Goal: Information Seeking & Learning: Learn about a topic

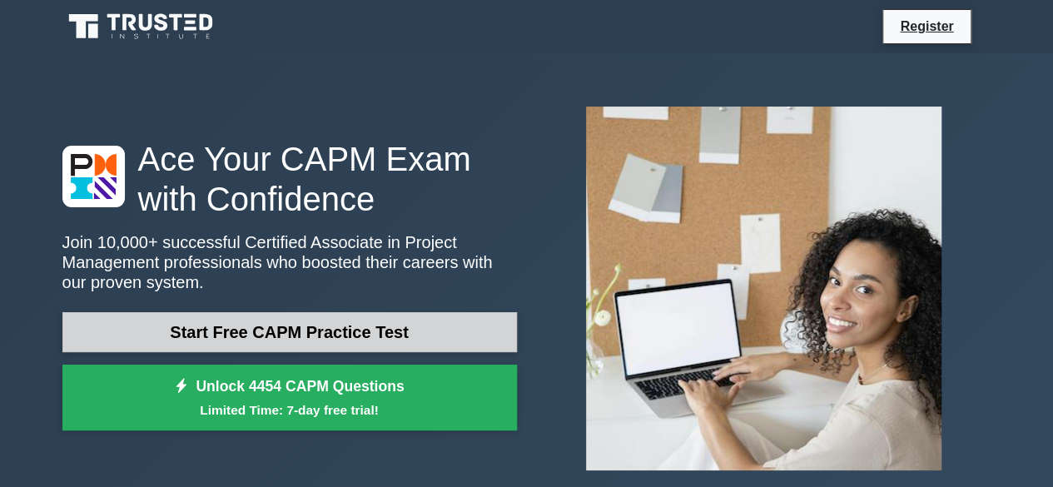
click at [394, 330] on link "Start Free CAPM Practice Test" at bounding box center [289, 332] width 454 height 40
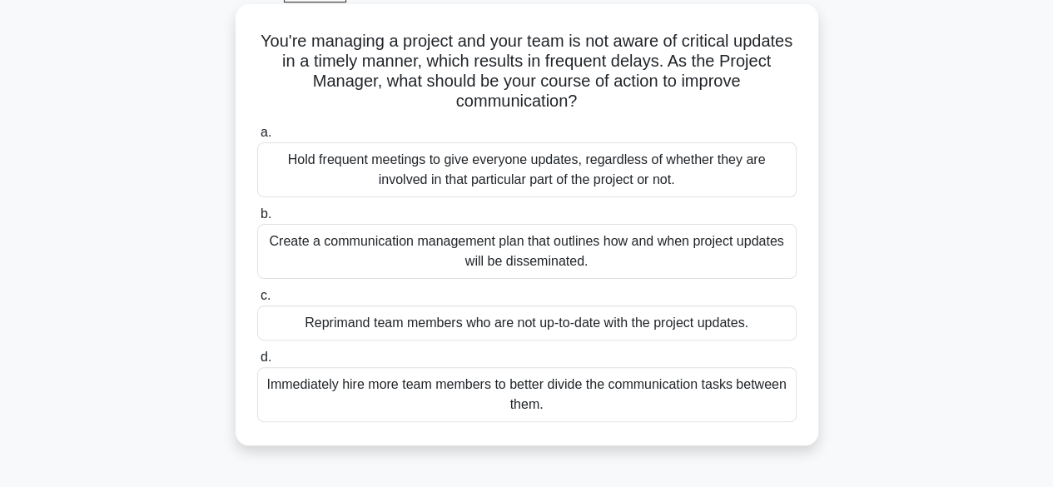
scroll to position [88, 0]
click at [533, 182] on div "Hold frequent meetings to give everyone updates, regardless of whether they are…" at bounding box center [526, 170] width 539 height 55
click at [257, 139] on input "a. Hold frequent meetings to give everyone updates, regardless of whether they …" at bounding box center [257, 133] width 0 height 11
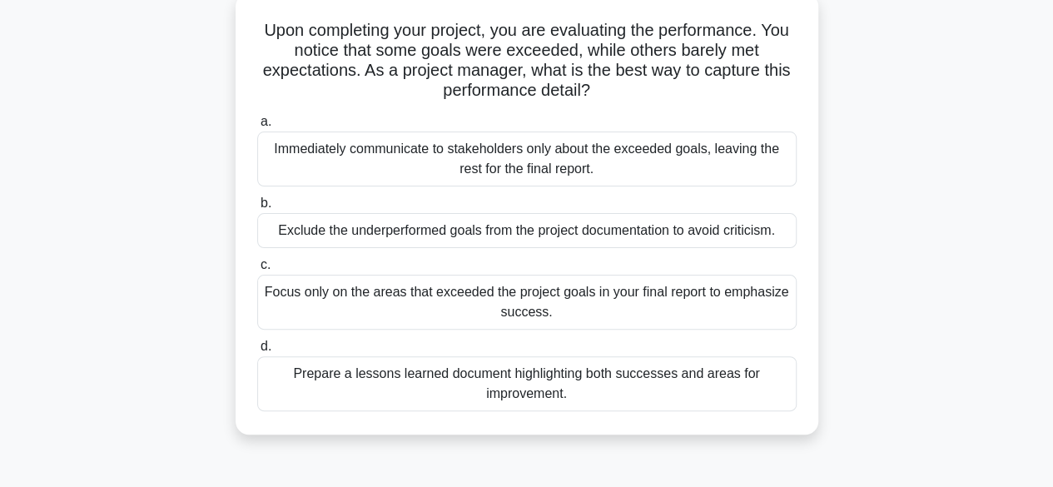
scroll to position [102, 0]
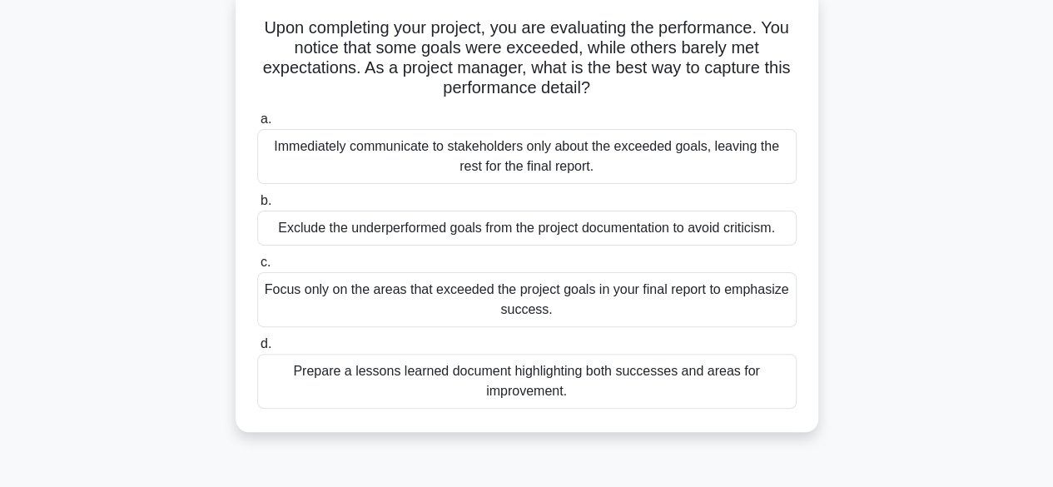
click at [566, 387] on div "Prepare a lessons learned document highlighting both successes and areas for im…" at bounding box center [526, 381] width 539 height 55
click at [257, 350] on input "d. Prepare a lessons learned document highlighting both successes and areas for…" at bounding box center [257, 344] width 0 height 11
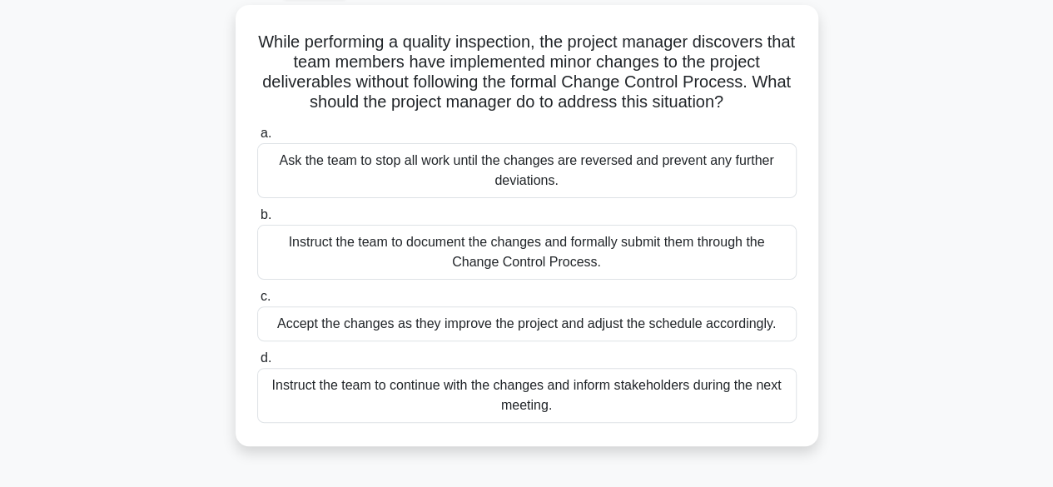
scroll to position [92, 0]
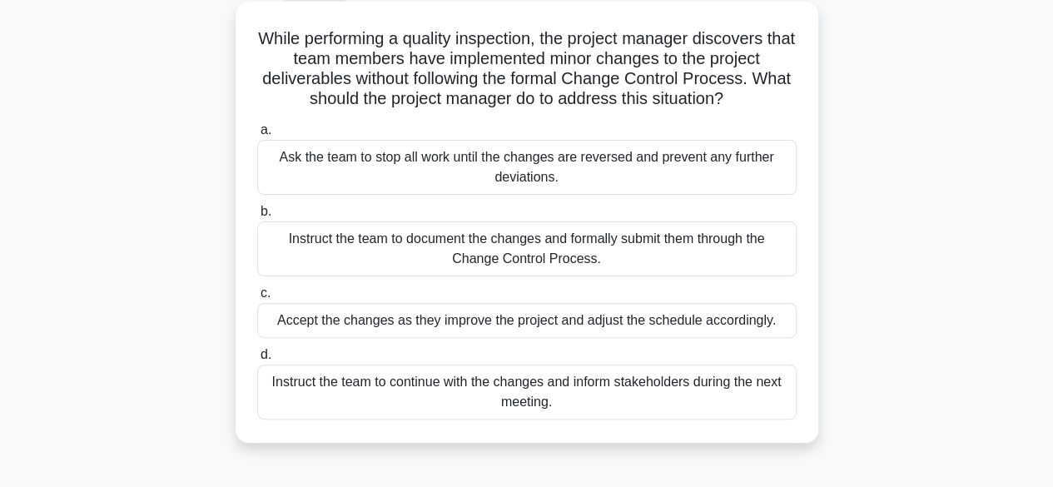
drag, startPoint x: 566, startPoint y: 387, endPoint x: 586, endPoint y: 329, distance: 61.6
click at [586, 329] on div "a. Ask the team to stop all work until the changes are reversed and prevent any…" at bounding box center [526, 270] width 559 height 306
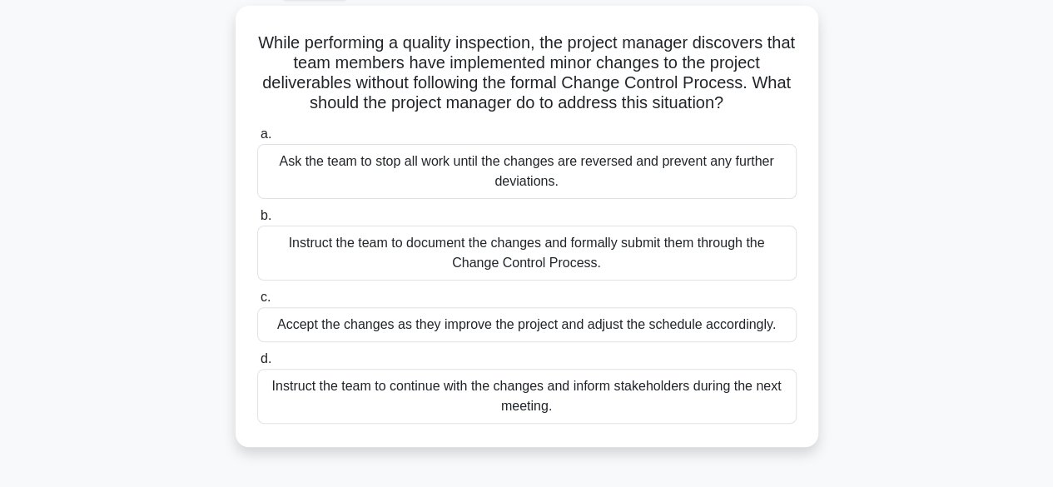
click at [849, 259] on div "While performing a quality inspection, the project manager discovers that team …" at bounding box center [526, 236] width 949 height 461
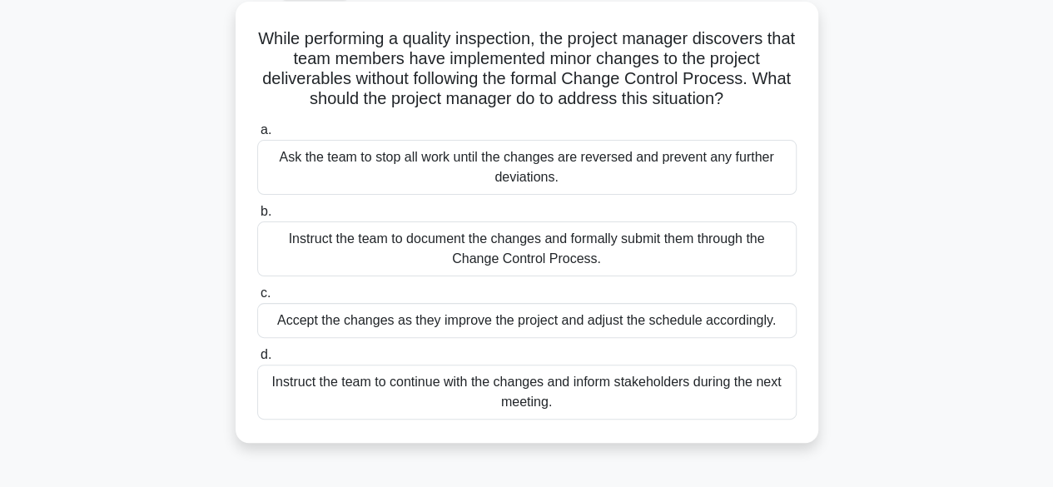
click at [584, 372] on div "Instruct the team to continue with the changes and inform stakeholders during t…" at bounding box center [526, 392] width 539 height 55
click at [257, 360] on input "d. Instruct the team to continue with the changes and inform stakeholders durin…" at bounding box center [257, 355] width 0 height 11
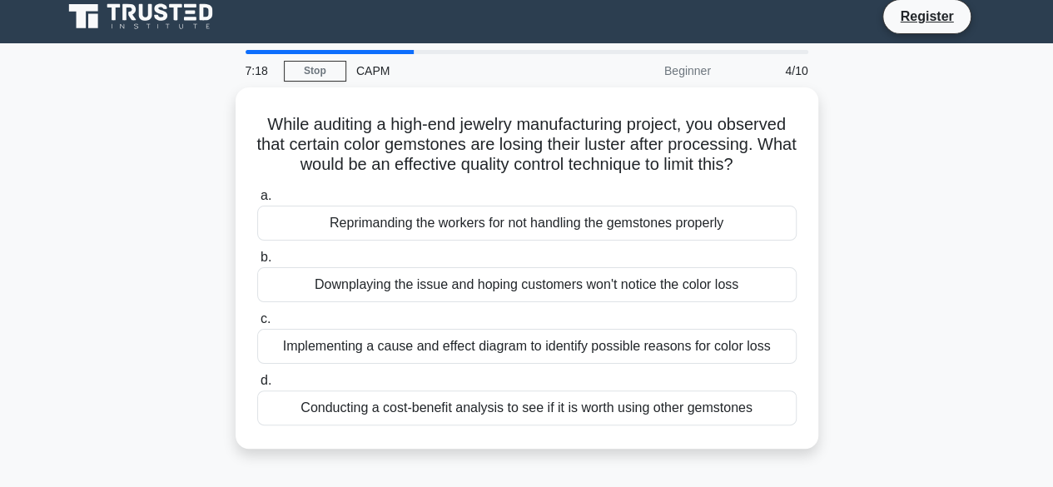
scroll to position [0, 0]
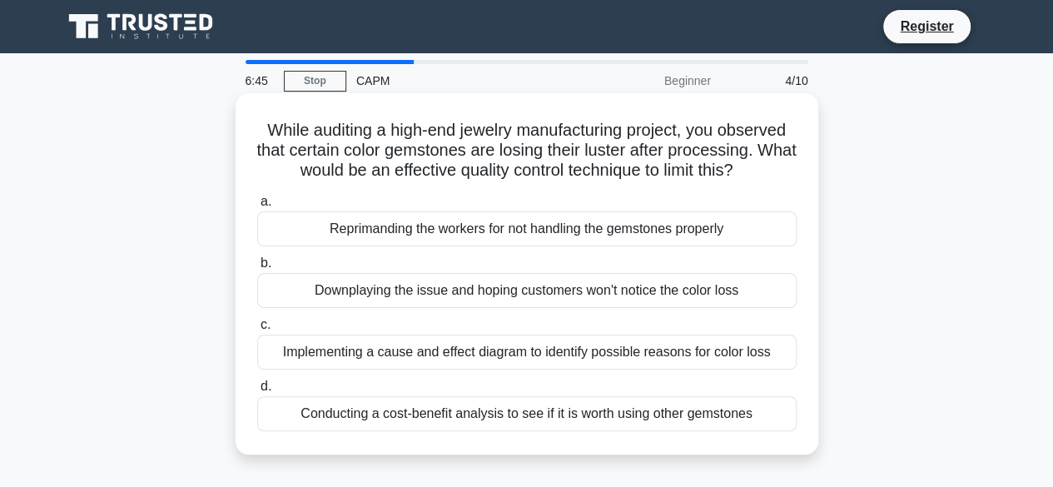
click at [513, 354] on div "Implementing a cause and effect diagram to identify possible reasons for color …" at bounding box center [526, 352] width 539 height 35
click at [257, 330] on input "c. Implementing a cause and effect diagram to identify possible reasons for col…" at bounding box center [257, 325] width 0 height 11
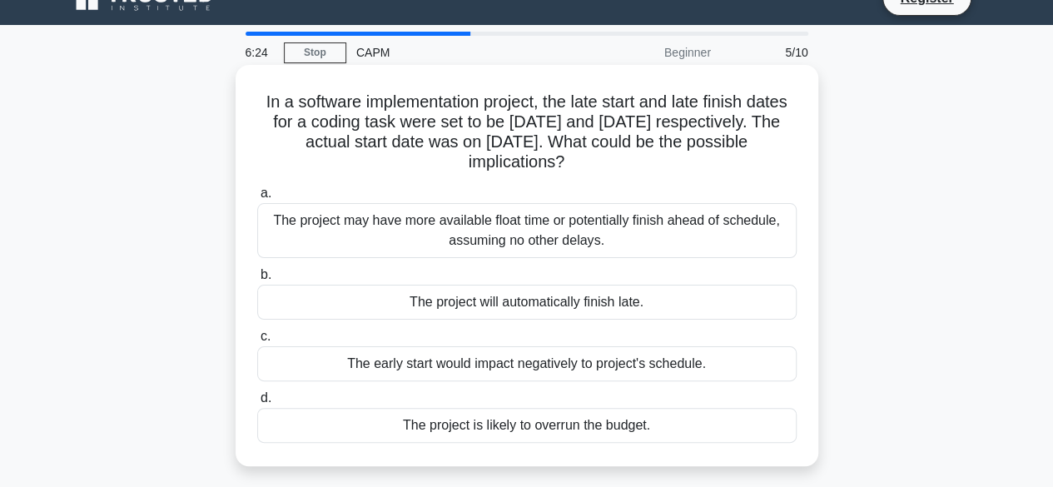
scroll to position [29, 0]
click at [611, 241] on div "The project may have more available float time or potentially finish ahead of s…" at bounding box center [526, 229] width 539 height 55
click at [257, 198] on input "a. The project may have more available float time or potentially finish ahead o…" at bounding box center [257, 192] width 0 height 11
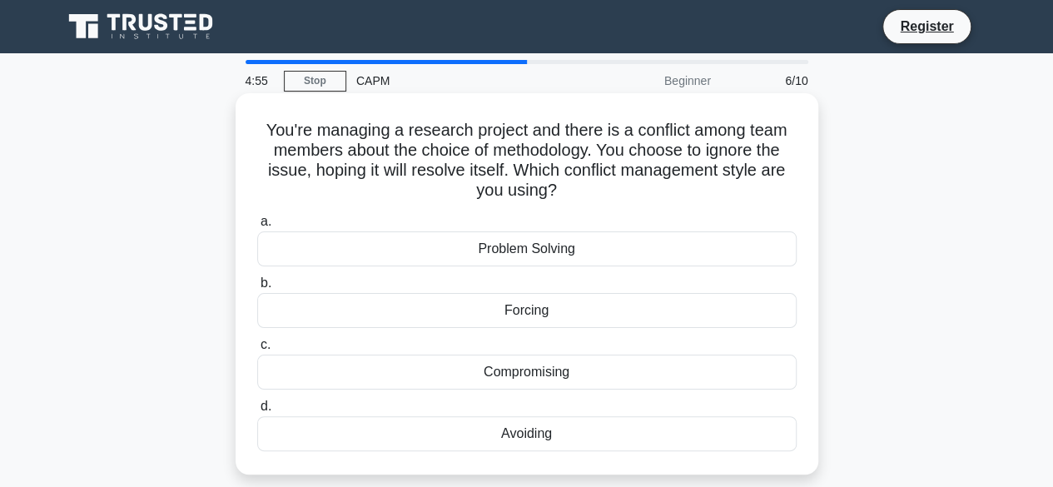
scroll to position [65, 0]
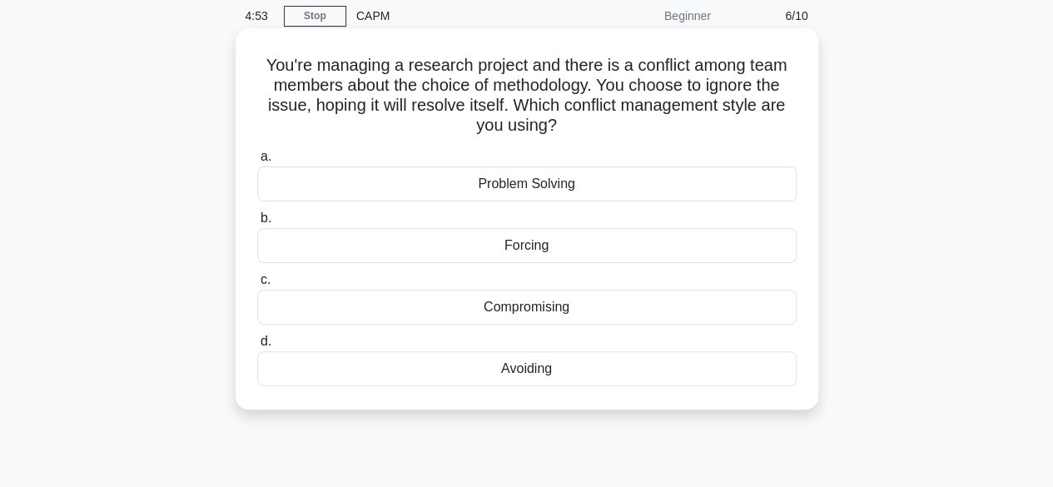
click at [541, 369] on div "Avoiding" at bounding box center [526, 368] width 539 height 35
click at [257, 347] on input "d. Avoiding" at bounding box center [257, 341] width 0 height 11
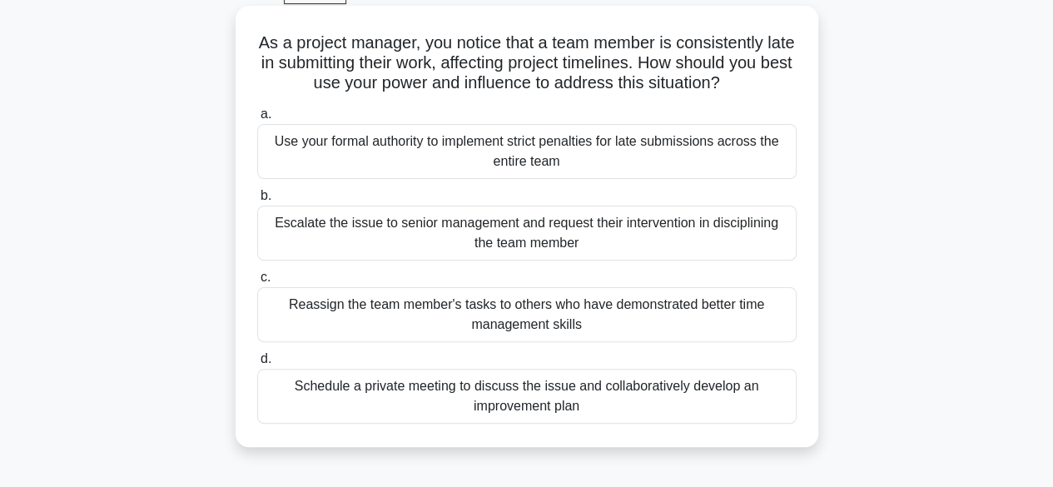
scroll to position [88, 0]
click at [573, 392] on div "Schedule a private meeting to discuss the issue and collaboratively develop an …" at bounding box center [526, 395] width 539 height 55
click at [257, 364] on input "d. Schedule a private meeting to discuss the issue and collaboratively develop …" at bounding box center [257, 358] width 0 height 11
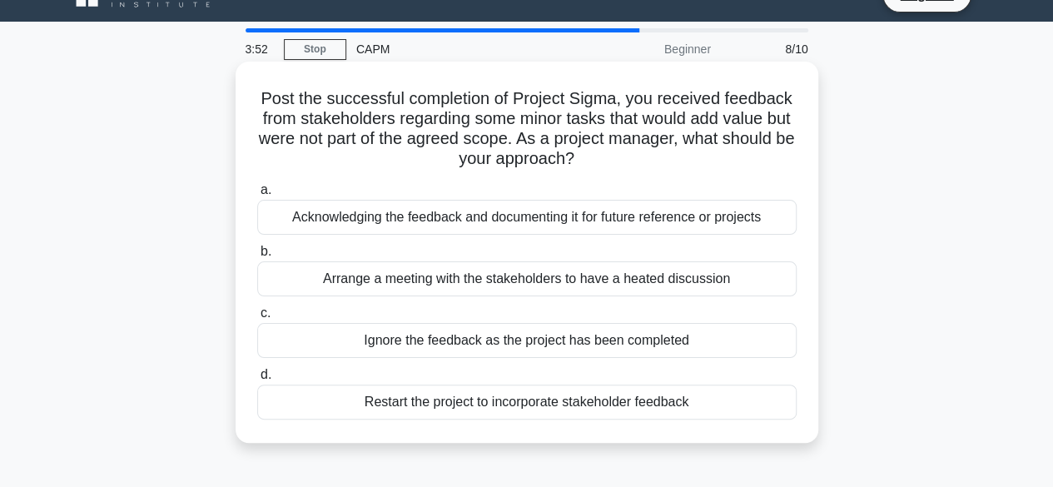
scroll to position [32, 0]
click at [629, 221] on div "Acknowledging the feedback and documenting it for future reference or projects" at bounding box center [526, 216] width 539 height 35
click at [257, 195] on input "a. Acknowledging the feedback and documenting it for future reference or projec…" at bounding box center [257, 189] width 0 height 11
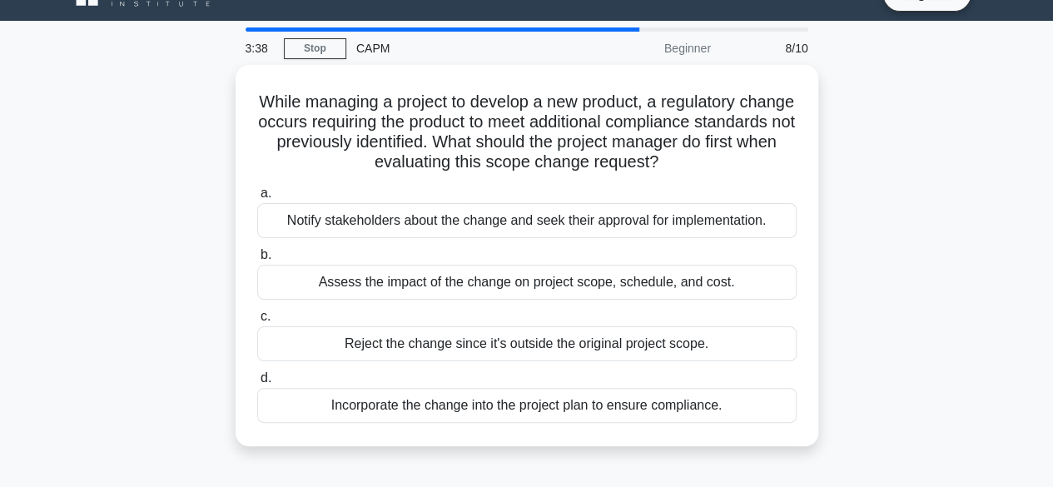
scroll to position [0, 0]
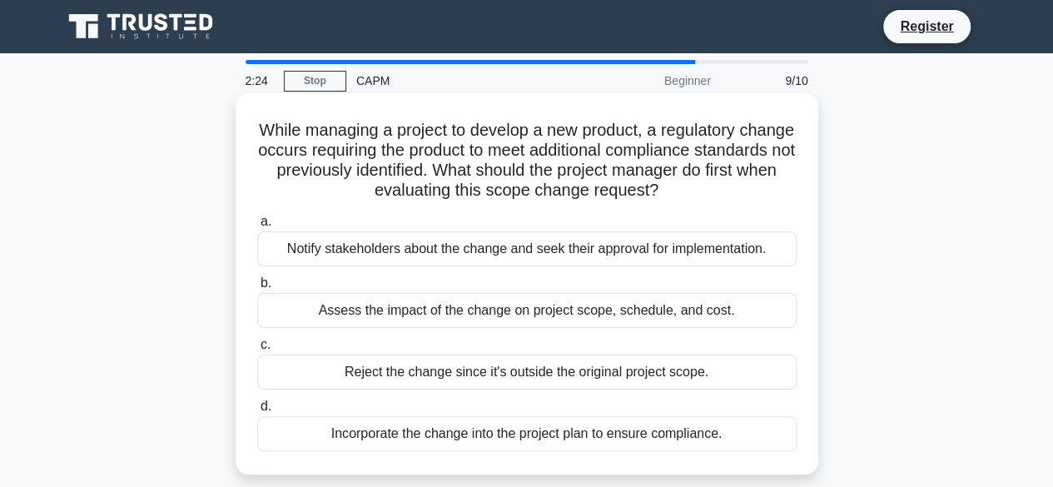
click at [609, 250] on div "Notify stakeholders about the change and seek their approval for implementation." at bounding box center [526, 248] width 539 height 35
click at [257, 227] on input "a. Notify stakeholders about the change and seek their approval for implementat…" at bounding box center [257, 221] width 0 height 11
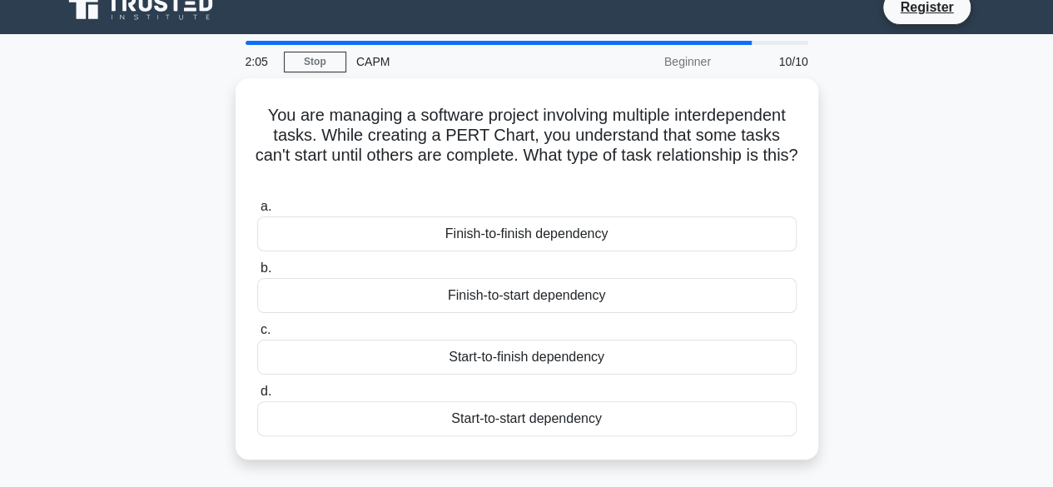
scroll to position [16, 0]
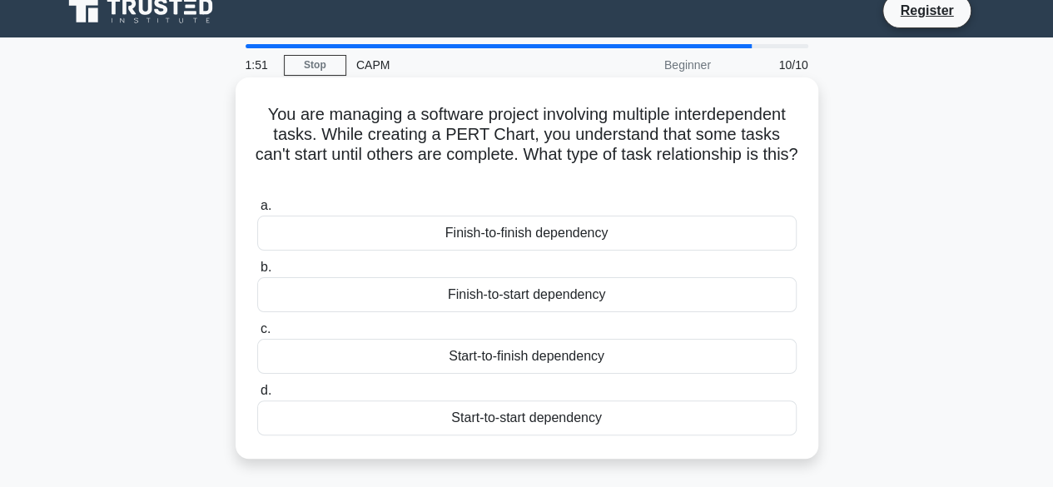
click at [564, 295] on div "Finish-to-start dependency" at bounding box center [526, 294] width 539 height 35
click at [257, 273] on input "b. Finish-to-start dependency" at bounding box center [257, 267] width 0 height 11
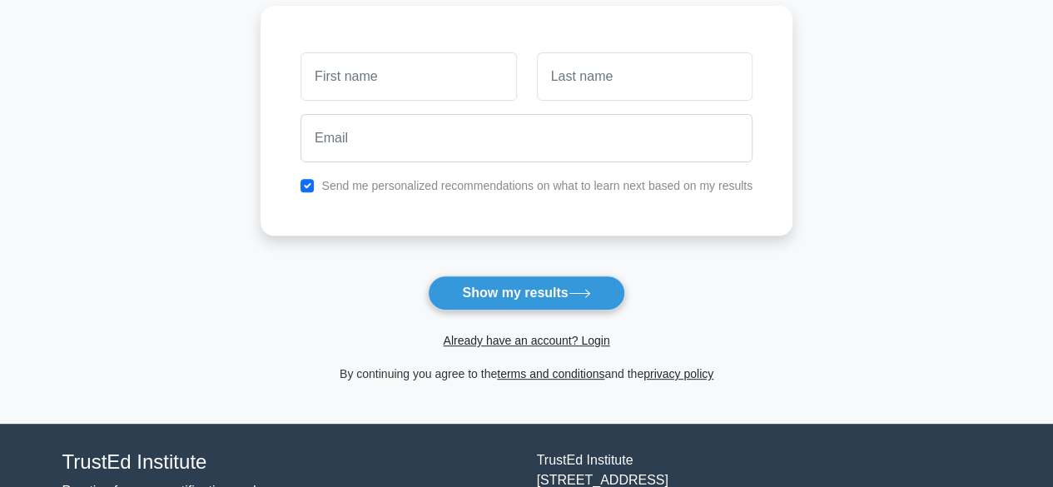
scroll to position [239, 0]
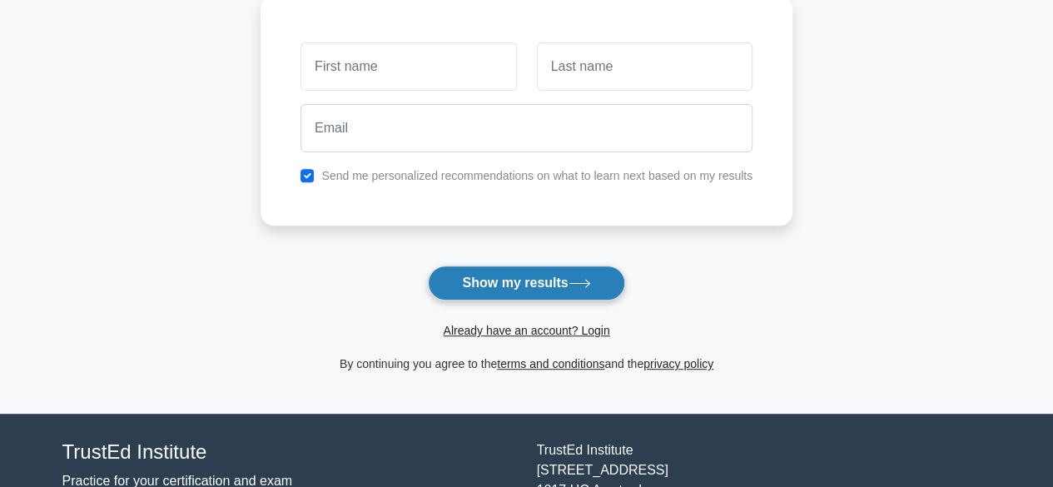
click at [548, 272] on button "Show my results" at bounding box center [526, 282] width 196 height 35
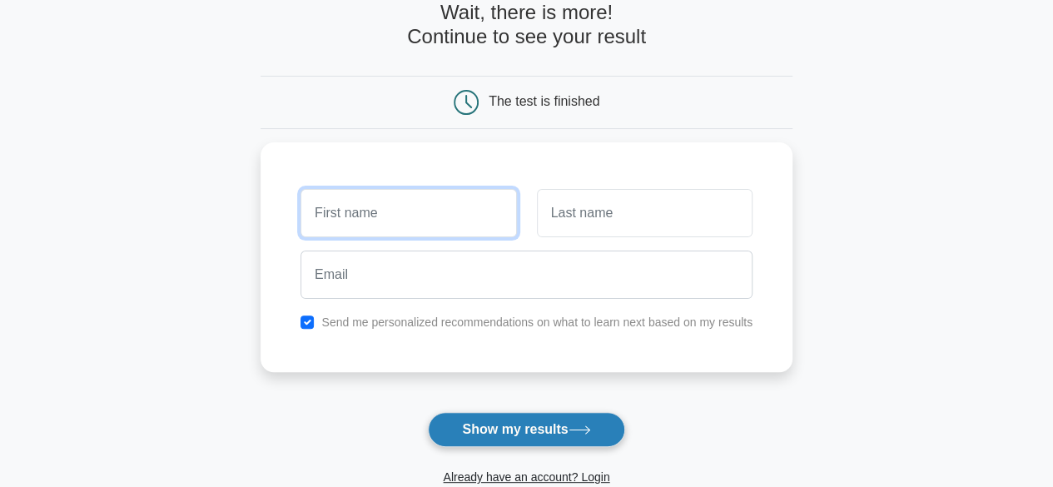
scroll to position [85, 0]
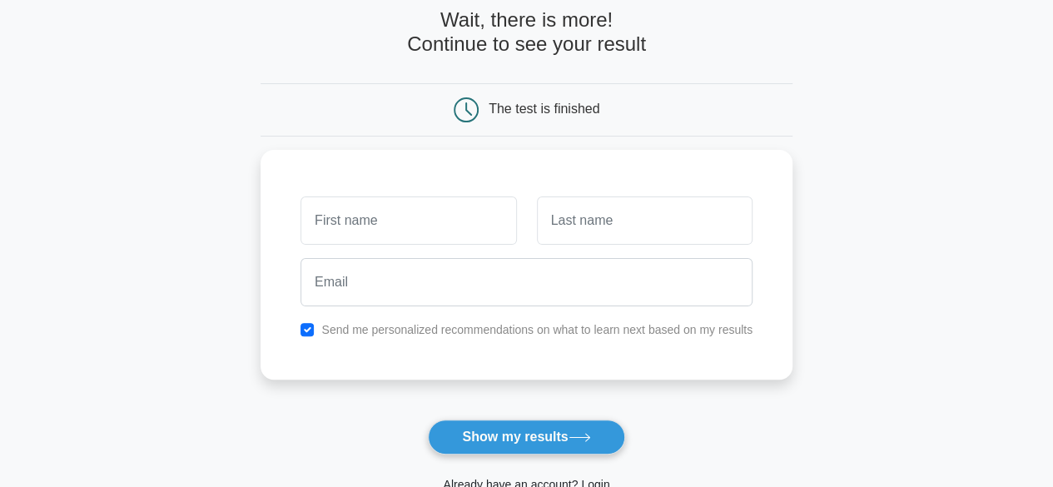
click at [899, 93] on main "Wait, there is more! Continue to see your result The test is finished and the" at bounding box center [526, 267] width 1053 height 599
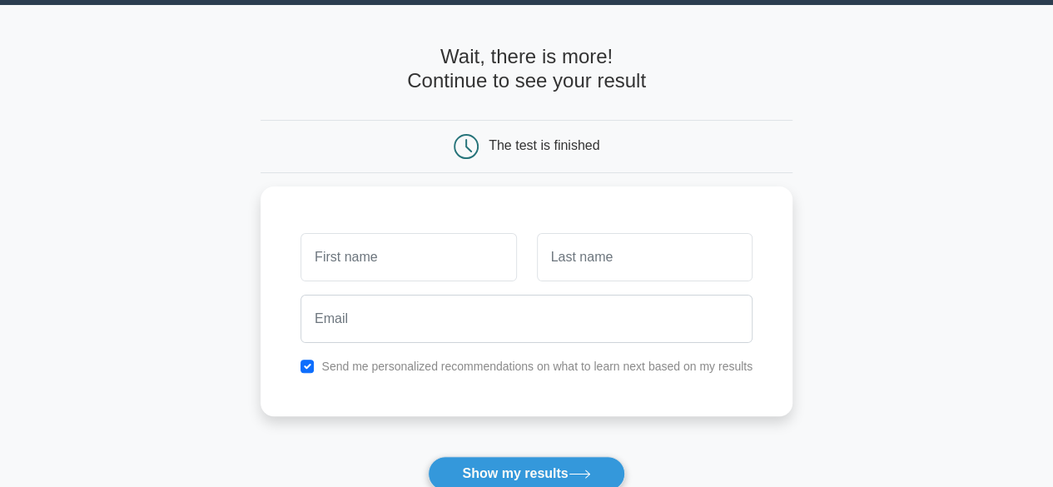
scroll to position [0, 0]
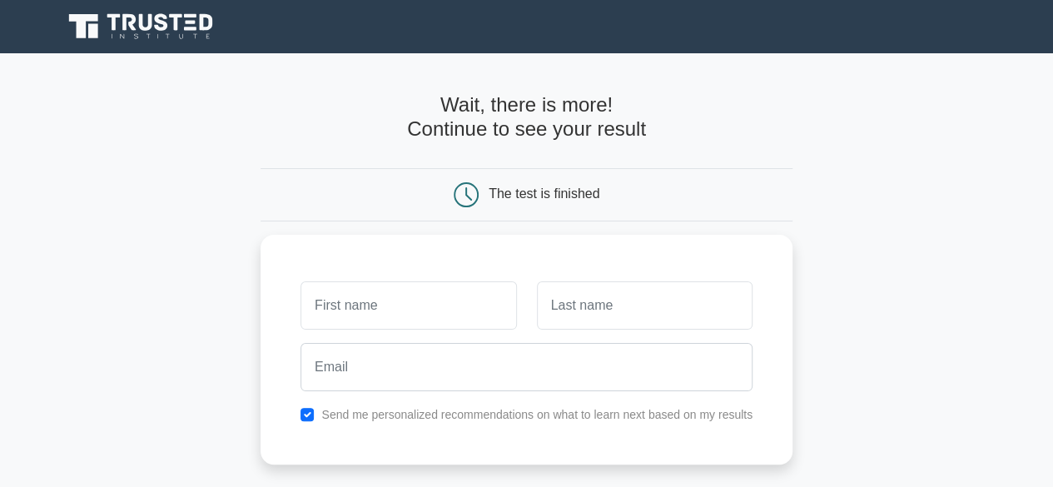
click at [524, 195] on div "The test is finished" at bounding box center [544, 193] width 111 height 14
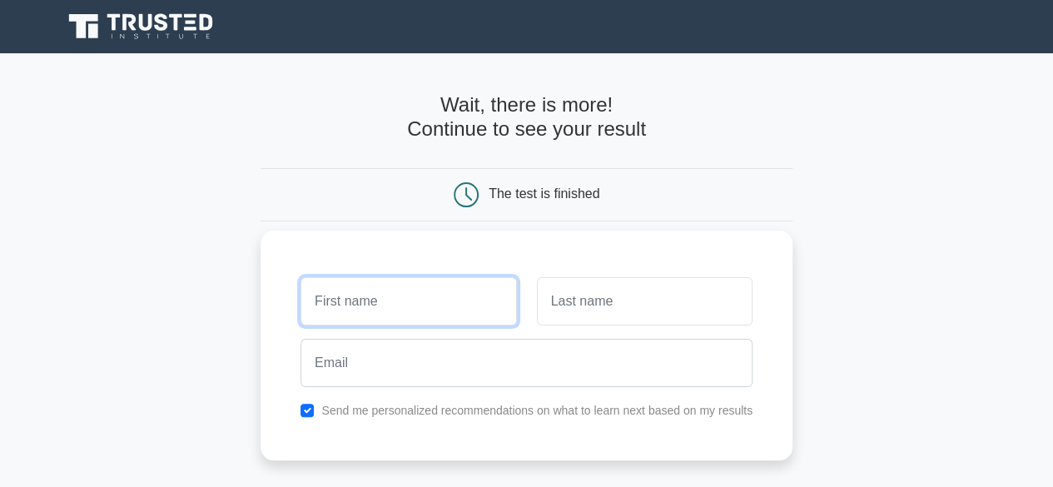
click at [399, 293] on input "text" at bounding box center [408, 301] width 216 height 48
type input "jas"
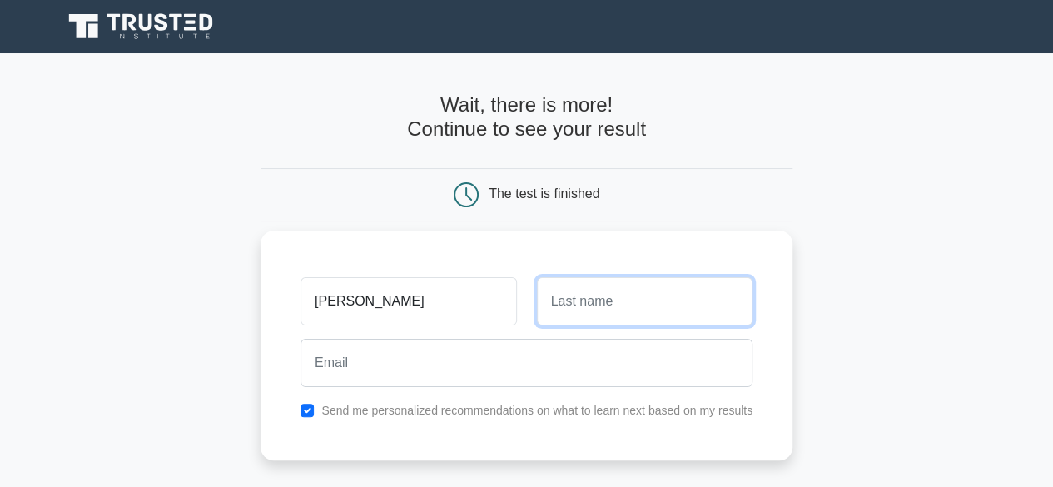
click at [596, 304] on input "text" at bounding box center [645, 301] width 216 height 48
type input "red"
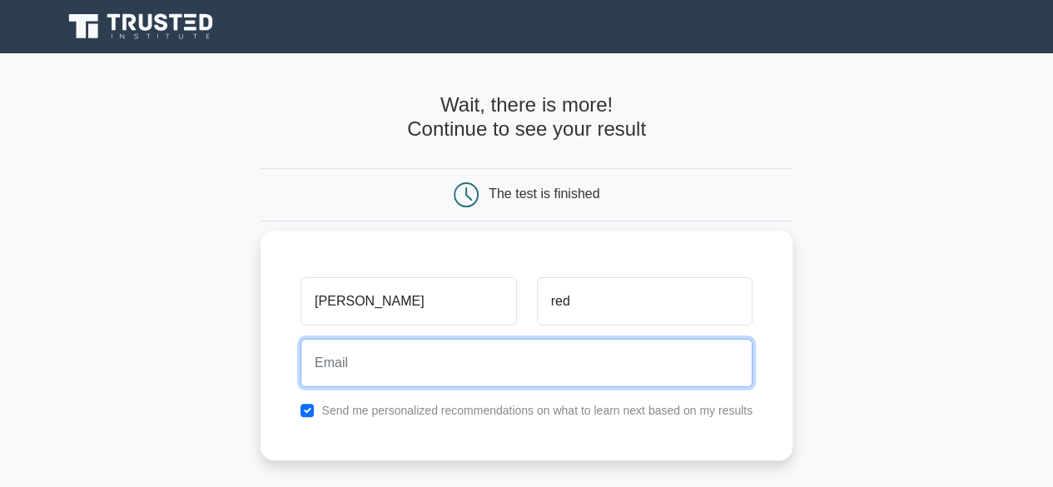
click at [548, 355] on input "email" at bounding box center [526, 363] width 452 height 48
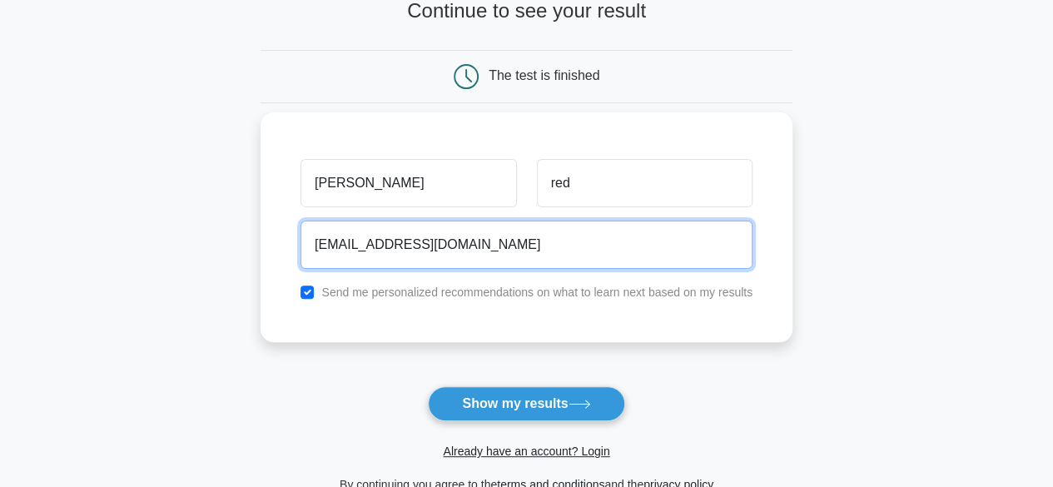
scroll to position [120, 0]
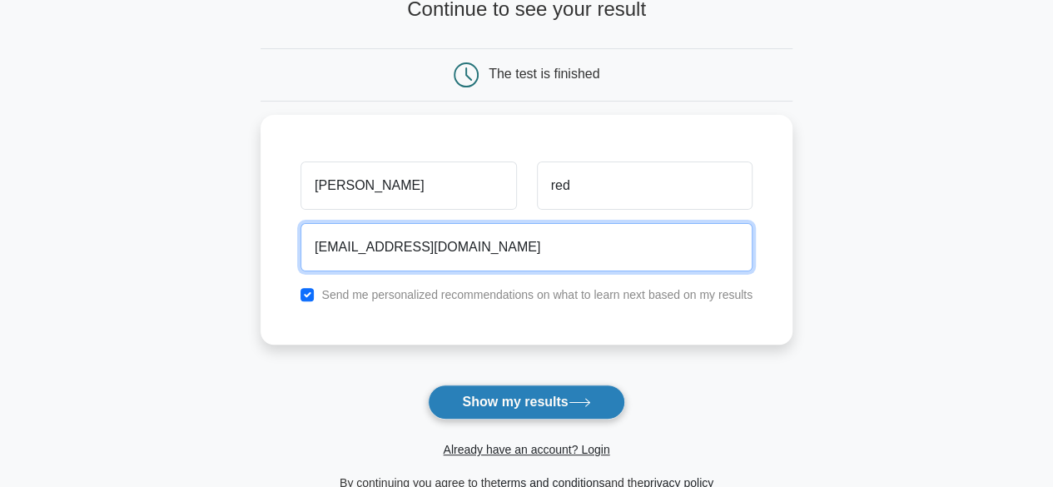
type input "ekhfoiqwhoiqhf@gmail.com"
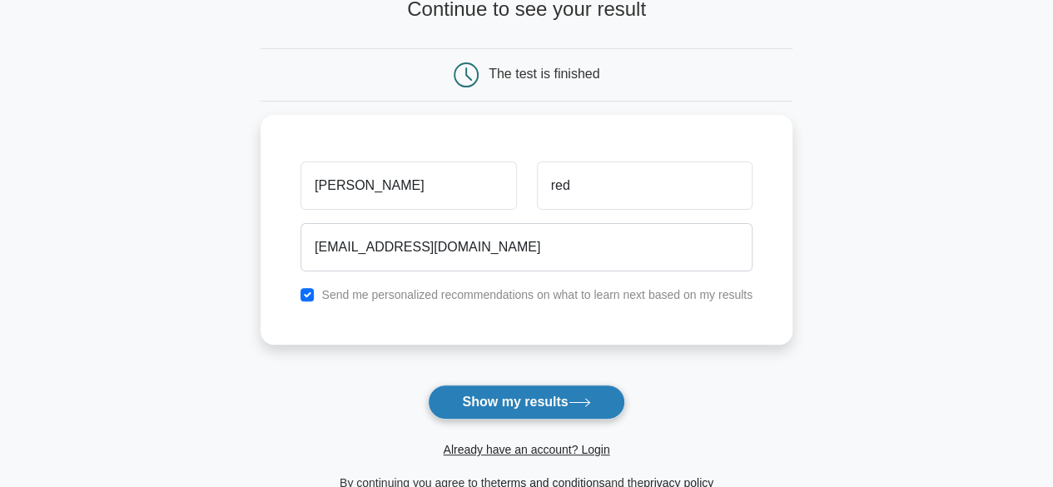
click at [547, 395] on button "Show my results" at bounding box center [526, 401] width 196 height 35
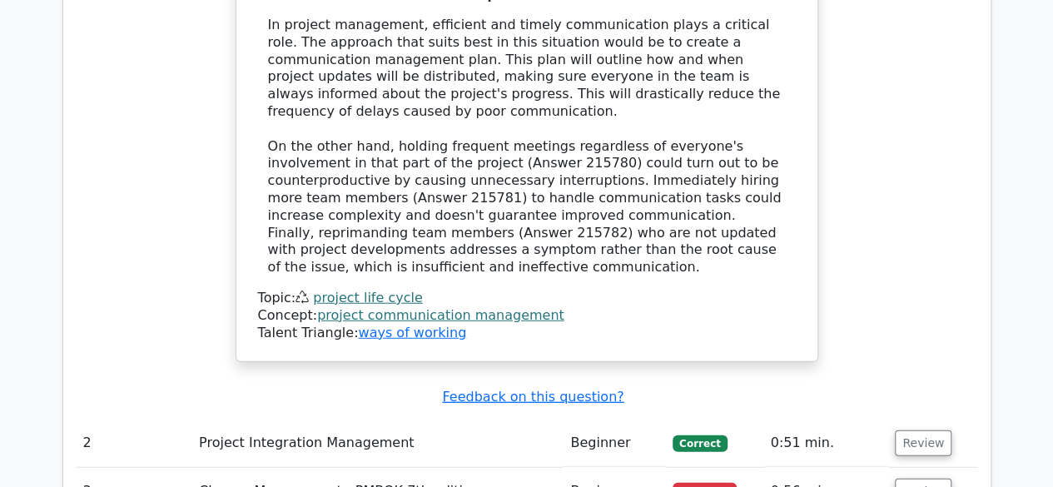
scroll to position [2149, 0]
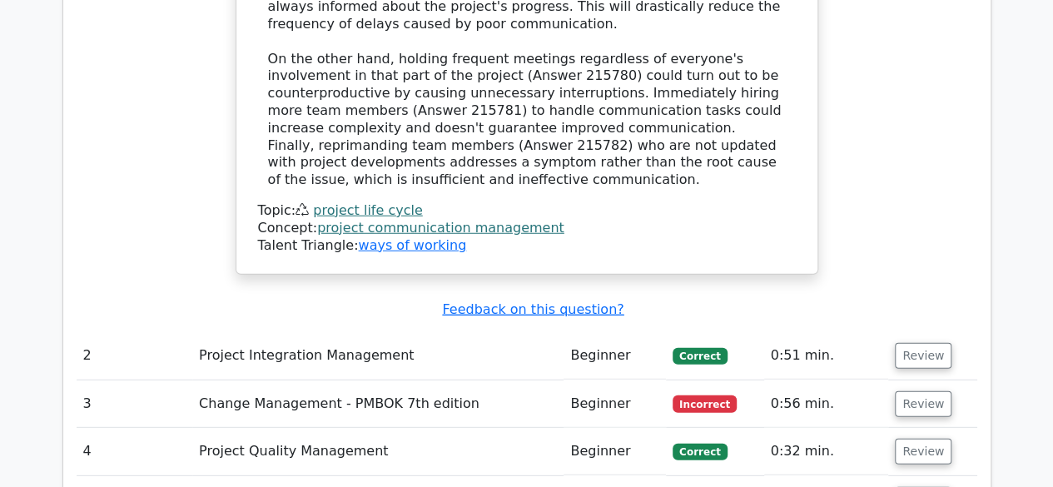
click at [494, 332] on td "Project Integration Management" at bounding box center [377, 355] width 371 height 47
click at [911, 343] on button "Review" at bounding box center [923, 356] width 57 height 26
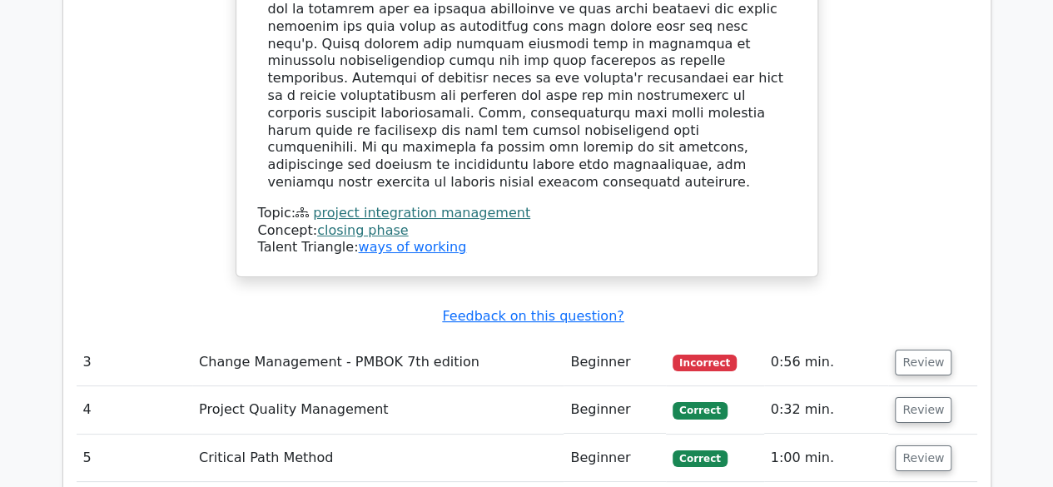
scroll to position [3064, 0]
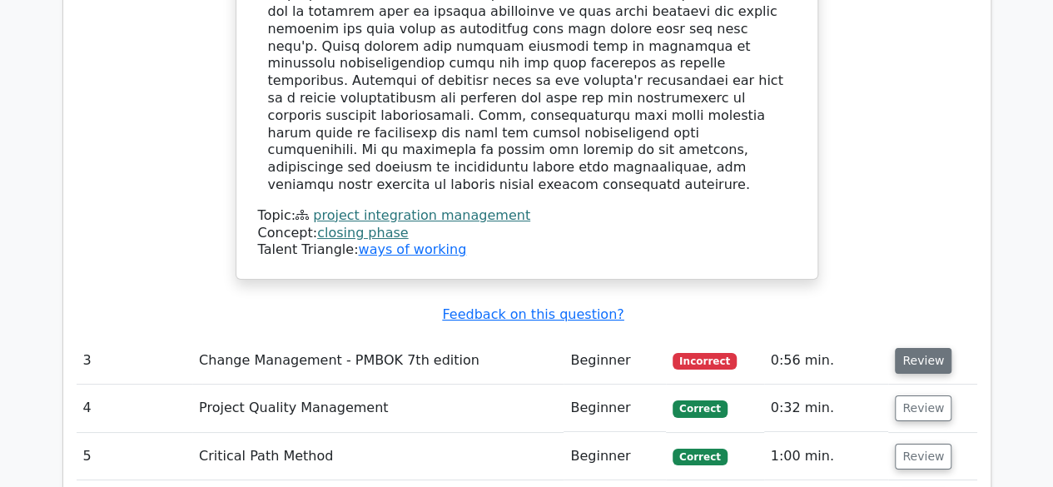
click at [924, 348] on button "Review" at bounding box center [923, 361] width 57 height 26
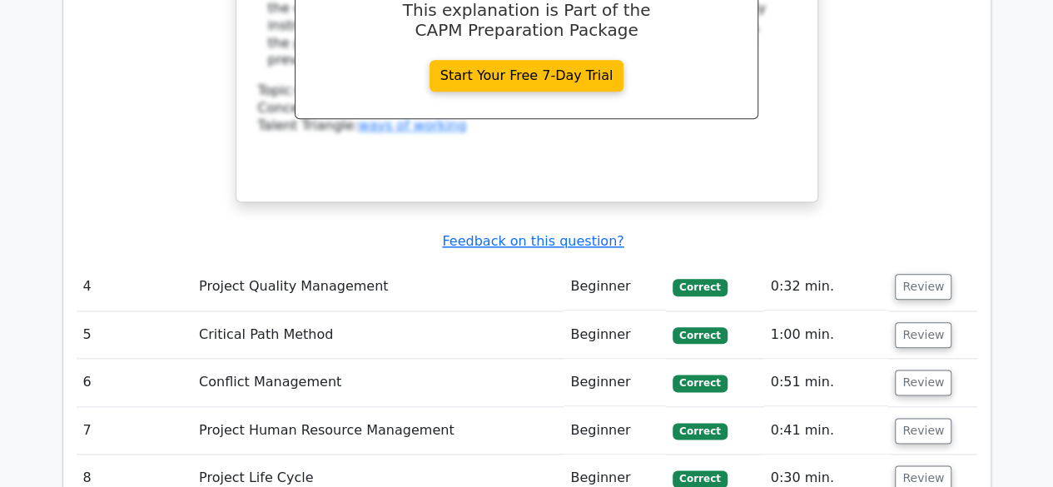
scroll to position [3987, 0]
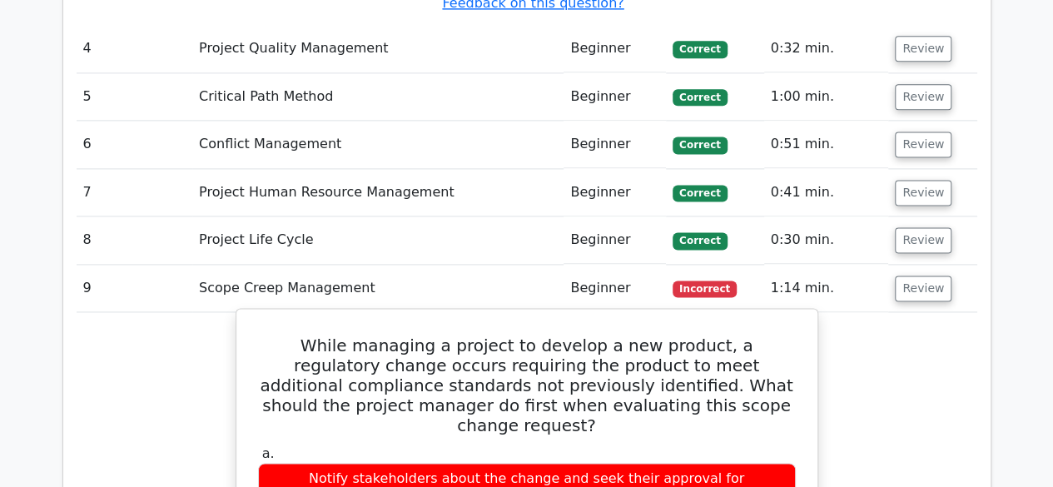
scroll to position [4225, 0]
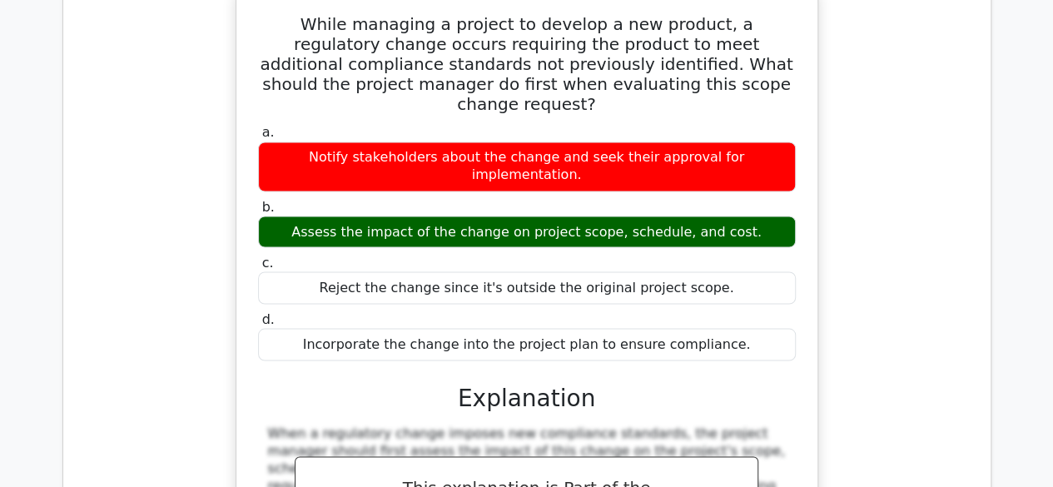
scroll to position [4546, 0]
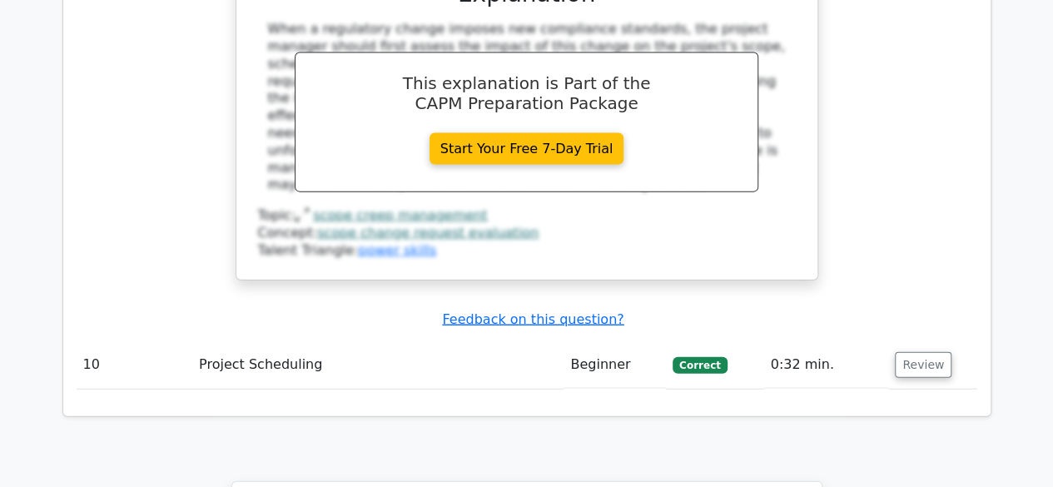
scroll to position [4950, 0]
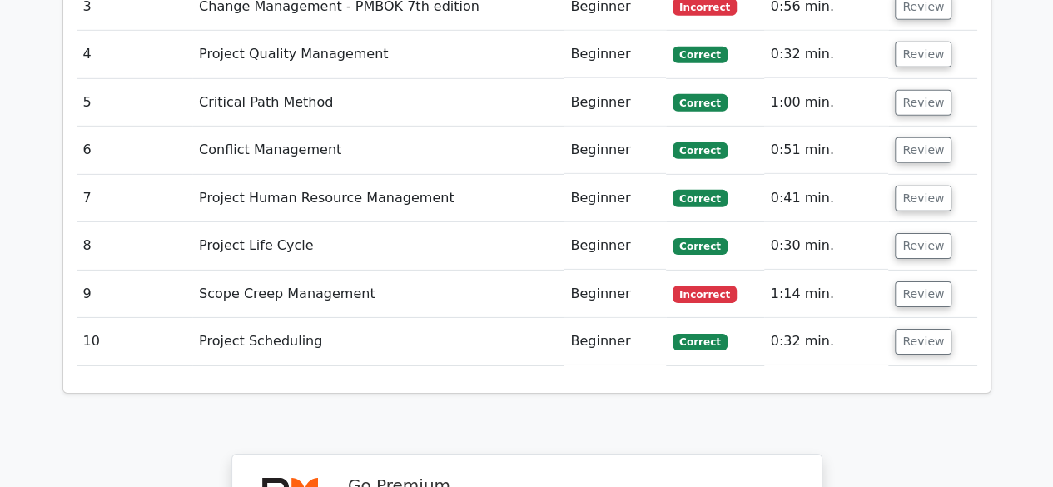
scroll to position [2541, 0]
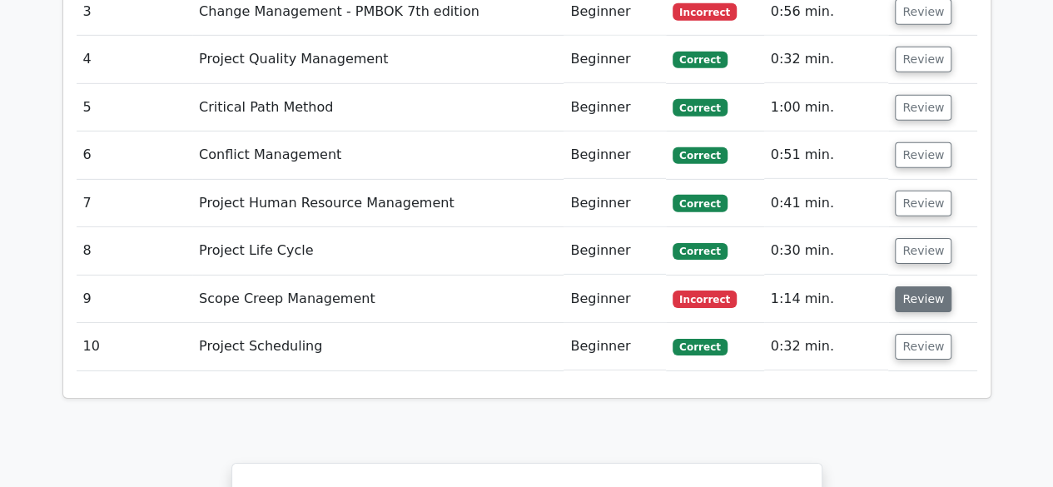
click at [940, 286] on button "Review" at bounding box center [923, 299] width 57 height 26
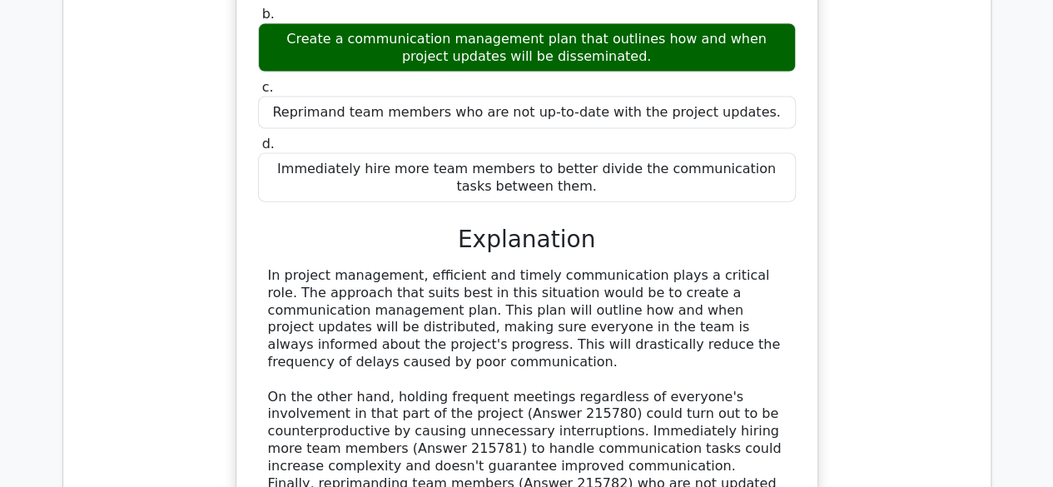
scroll to position [1652, 0]
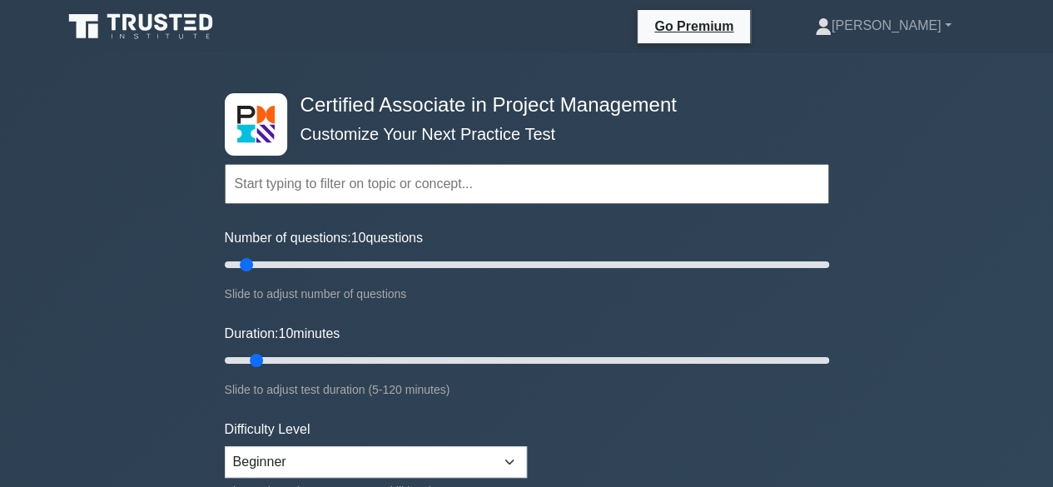
scroll to position [192, 0]
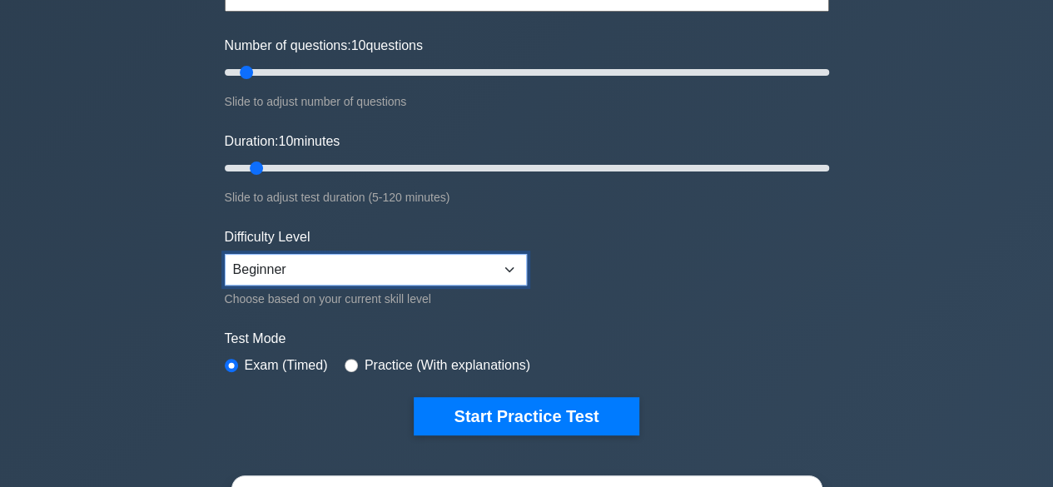
click at [350, 275] on select "Beginner Intermediate Expert" at bounding box center [376, 270] width 302 height 32
select select "expert"
click at [225, 254] on select "Beginner Intermediate Expert" at bounding box center [376, 270] width 302 height 32
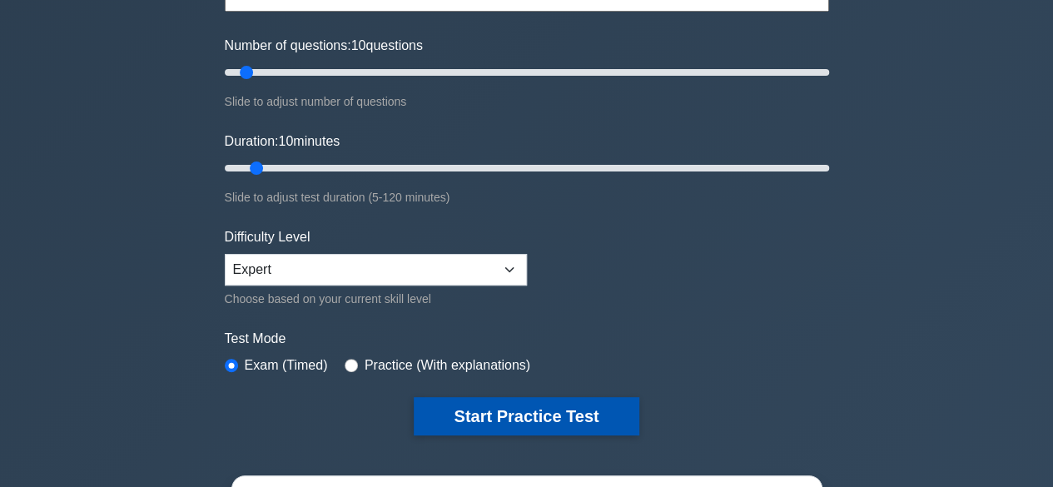
click at [490, 403] on button "Start Practice Test" at bounding box center [526, 416] width 225 height 38
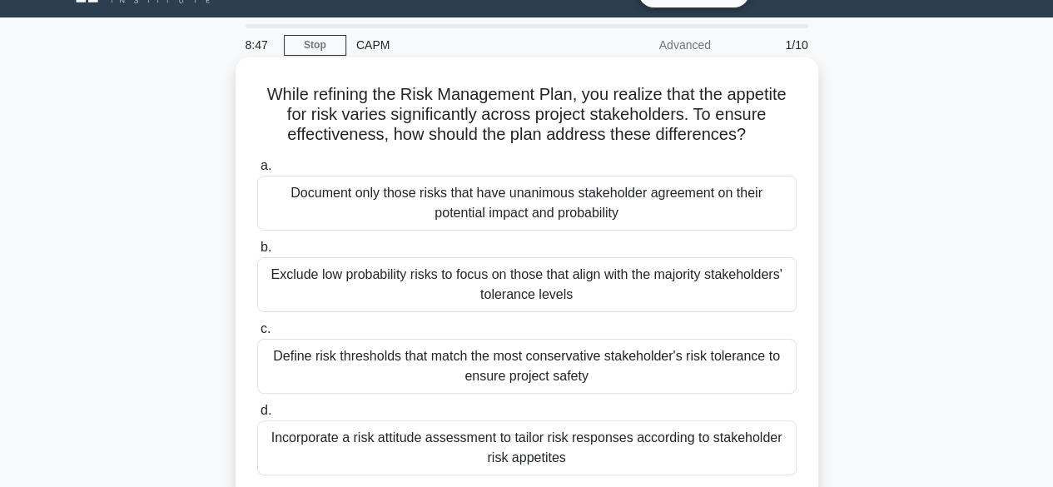
scroll to position [37, 0]
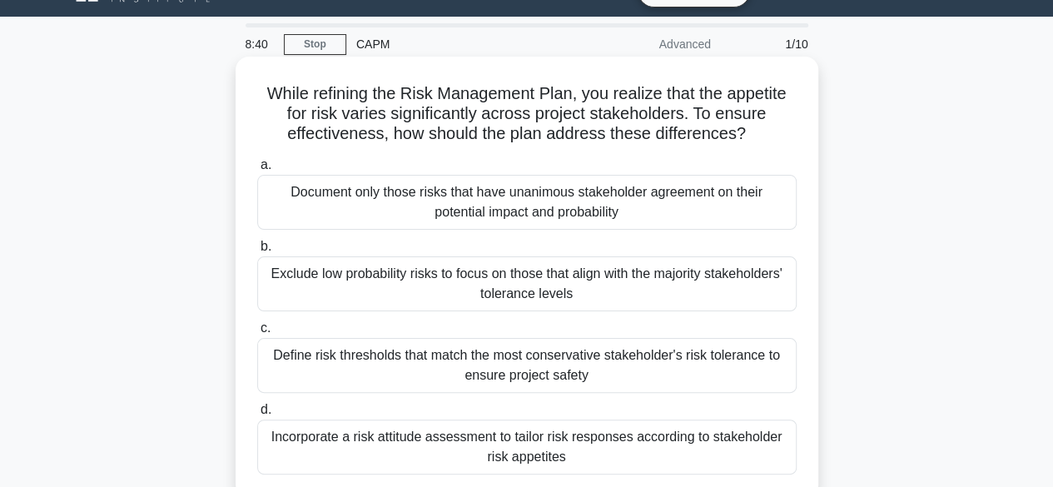
click at [488, 373] on div "Define risk thresholds that match the most conservative stakeholder's risk tole…" at bounding box center [526, 365] width 539 height 55
click at [257, 334] on input "c. Define risk thresholds that match the most conservative stakeholder's risk t…" at bounding box center [257, 328] width 0 height 11
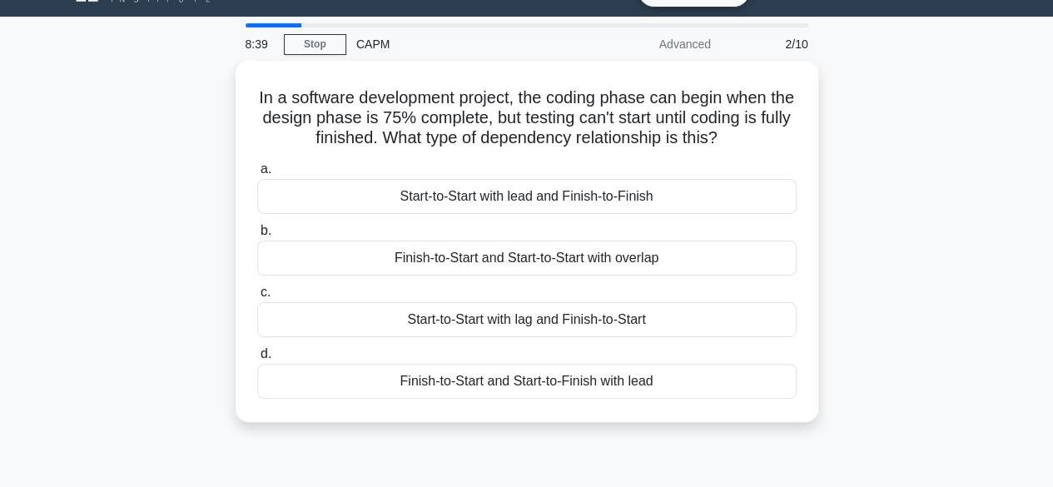
scroll to position [0, 0]
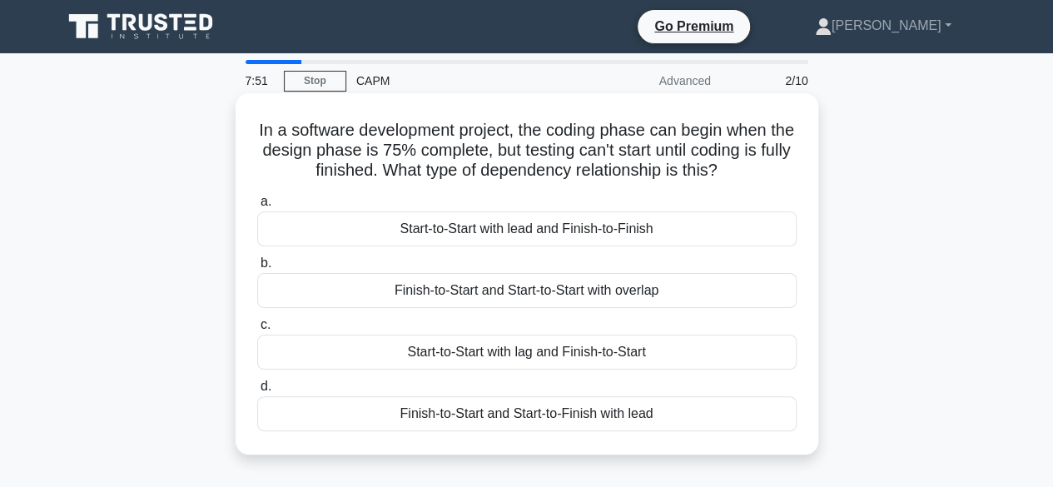
click at [483, 412] on div "Finish-to-Start and Start-to-Finish with lead" at bounding box center [526, 413] width 539 height 35
click at [257, 392] on input "d. Finish-to-Start and Start-to-Finish with lead" at bounding box center [257, 386] width 0 height 11
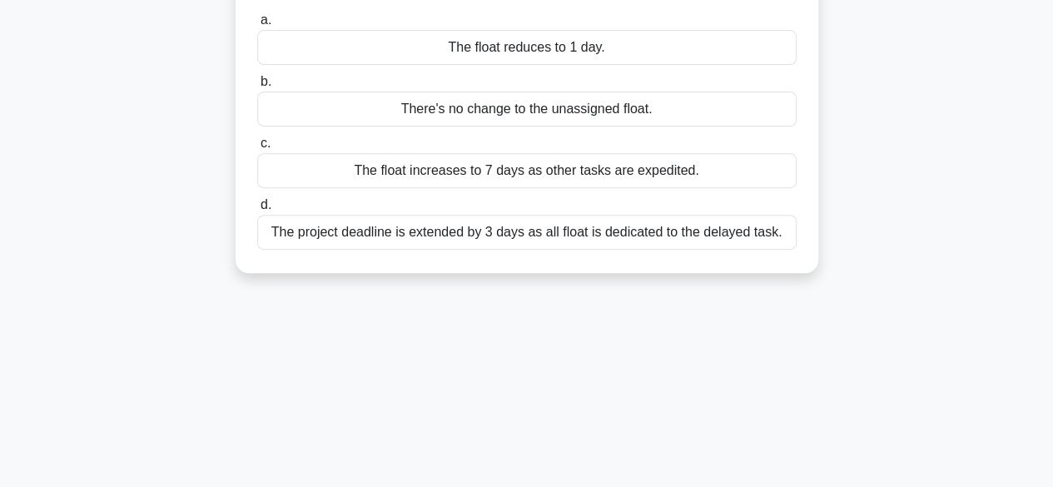
scroll to position [412, 0]
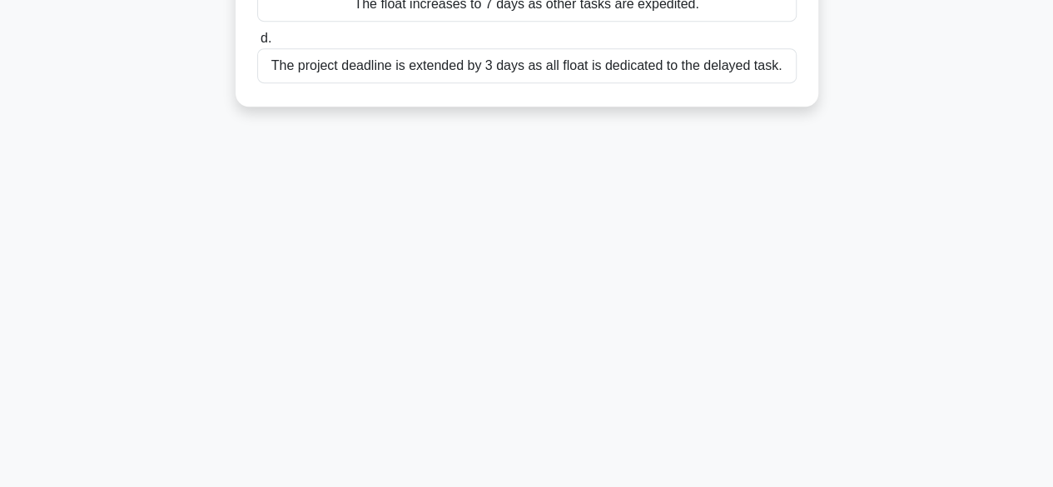
drag, startPoint x: 270, startPoint y: 97, endPoint x: 799, endPoint y: 259, distance: 553.4
click at [799, 259] on div "7:05 Stop CAPM Advanced 3/10 In preparing the schedule for a new project aimed …" at bounding box center [526, 64] width 949 height 832
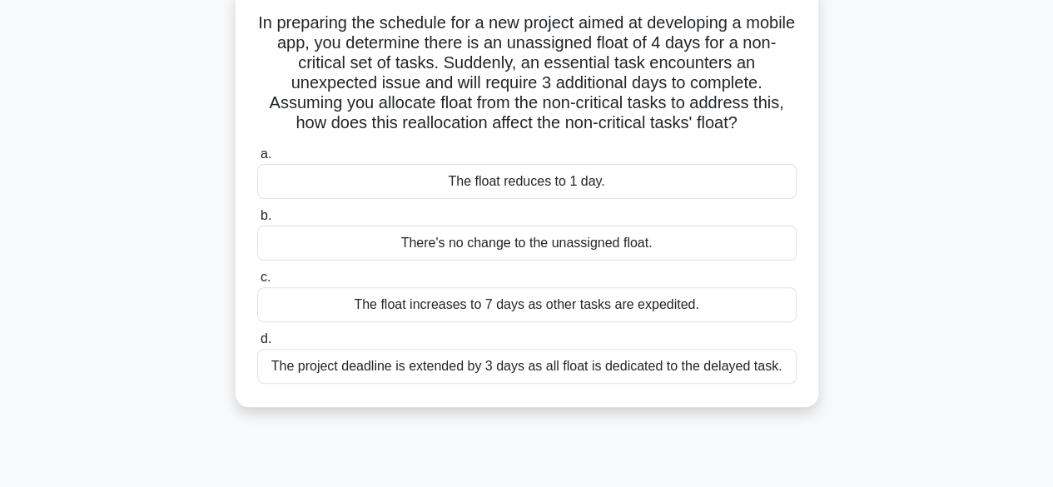
scroll to position [107, 0]
click at [799, 259] on div "b. There's no change to the unassigned float." at bounding box center [526, 233] width 559 height 55
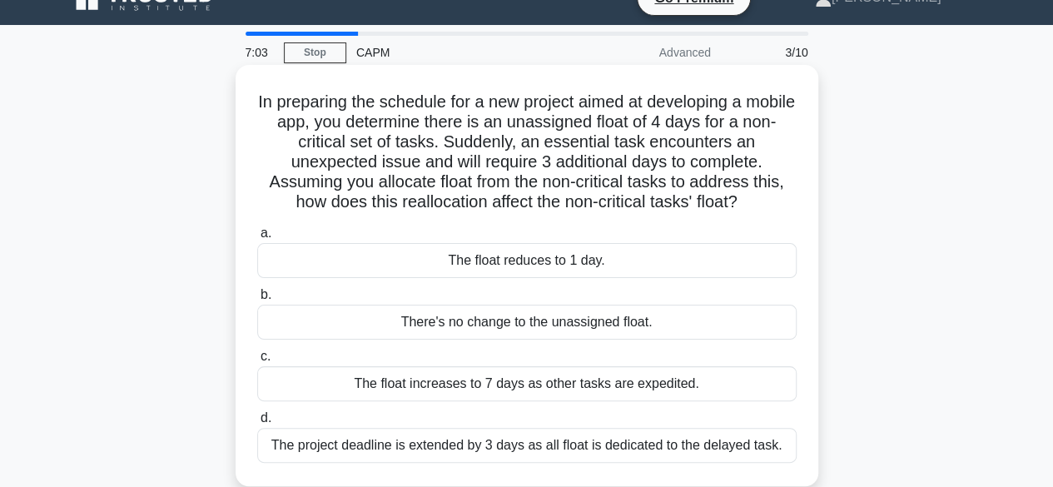
scroll to position [27, 0]
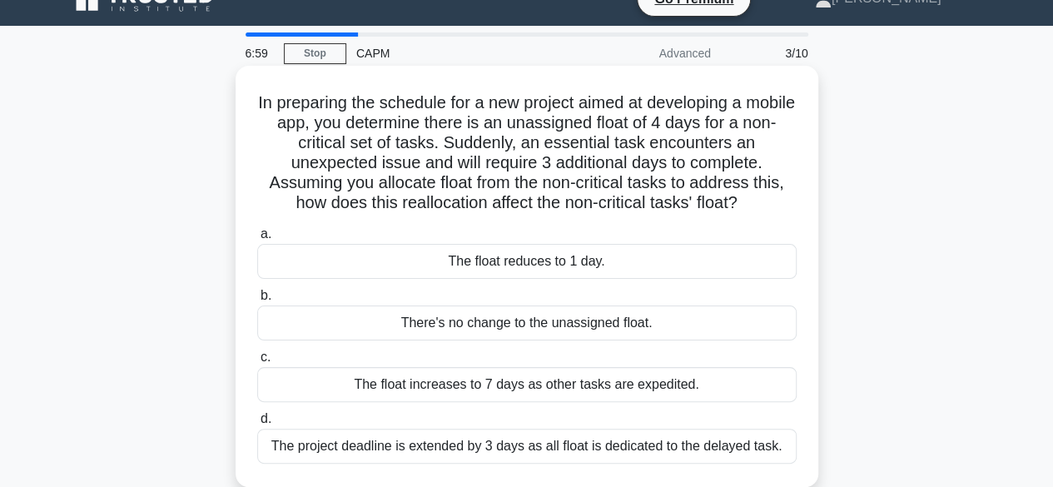
click at [642, 318] on div "There's no change to the unassigned float." at bounding box center [526, 322] width 539 height 35
click at [257, 301] on input "b. There's no change to the unassigned float." at bounding box center [257, 295] width 0 height 11
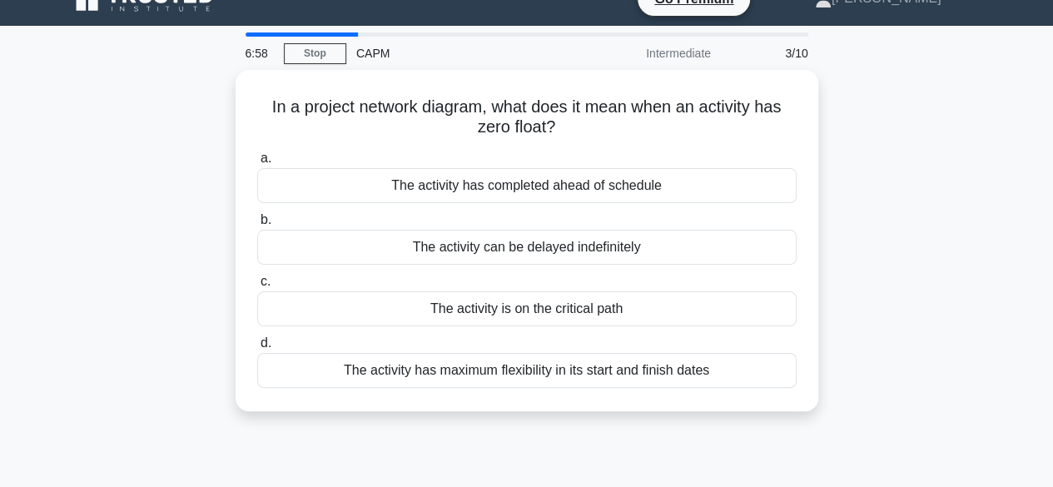
scroll to position [0, 0]
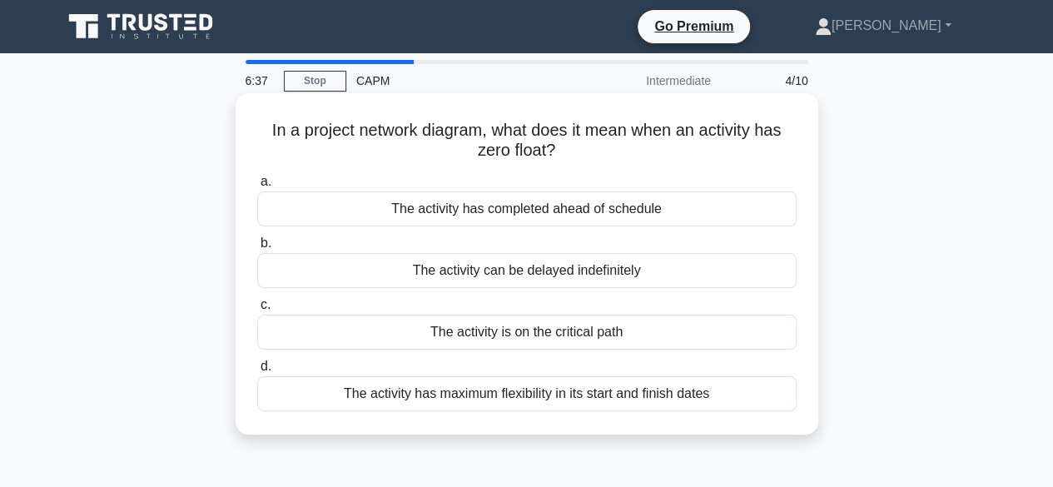
click at [561, 395] on div "The activity has maximum flexibility in its start and finish dates" at bounding box center [526, 393] width 539 height 35
click at [257, 372] on input "d. The activity has maximum flexibility in its start and finish dates" at bounding box center [257, 366] width 0 height 11
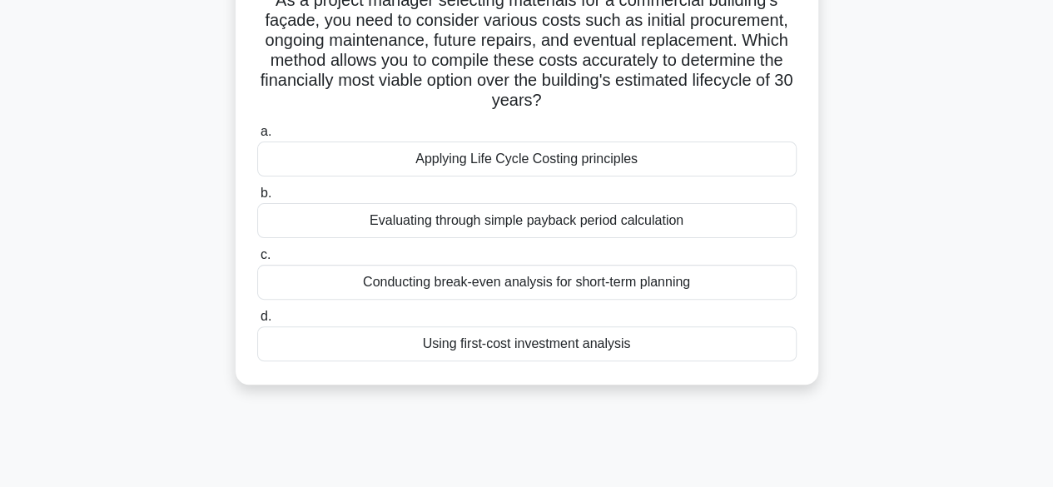
scroll to position [132, 0]
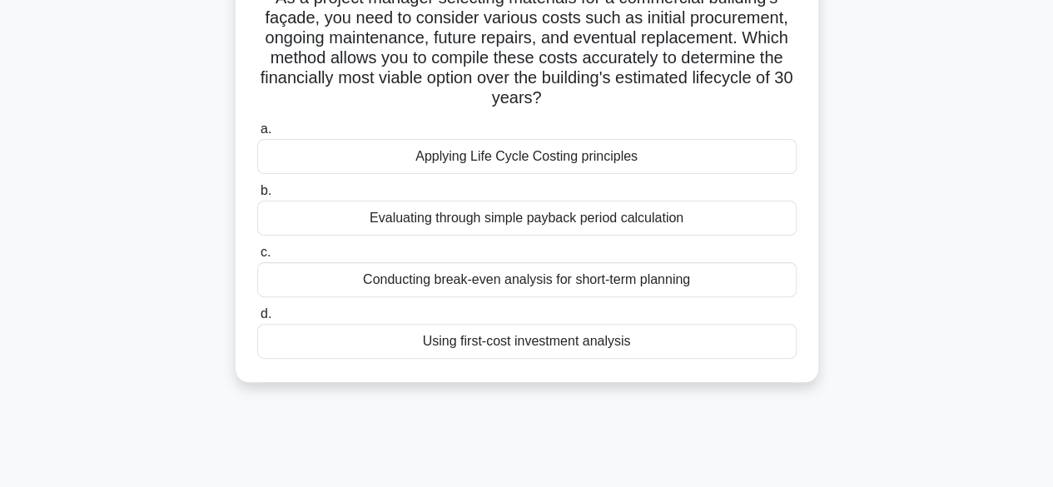
click at [667, 326] on div "Using first-cost investment analysis" at bounding box center [526, 341] width 539 height 35
click at [257, 320] on input "d. Using first-cost investment analysis" at bounding box center [257, 314] width 0 height 11
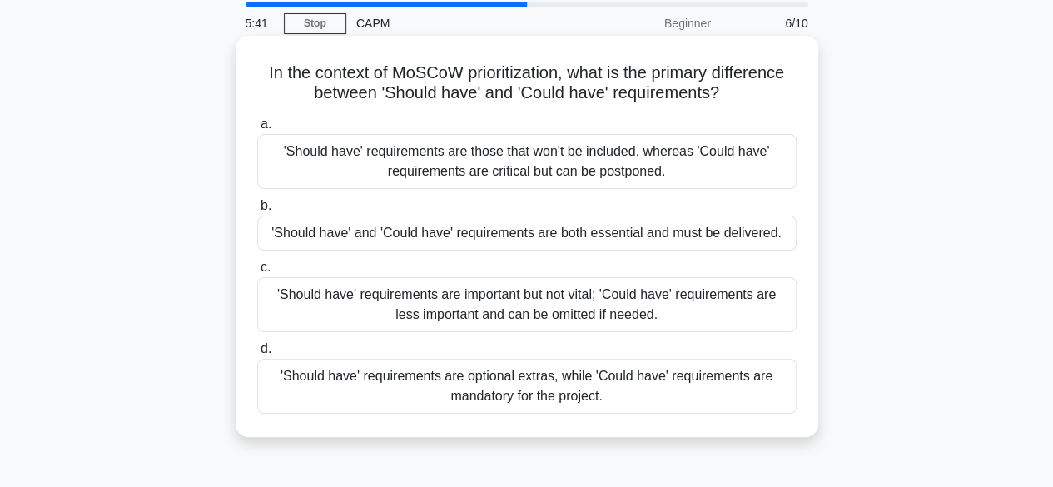
scroll to position [62, 0]
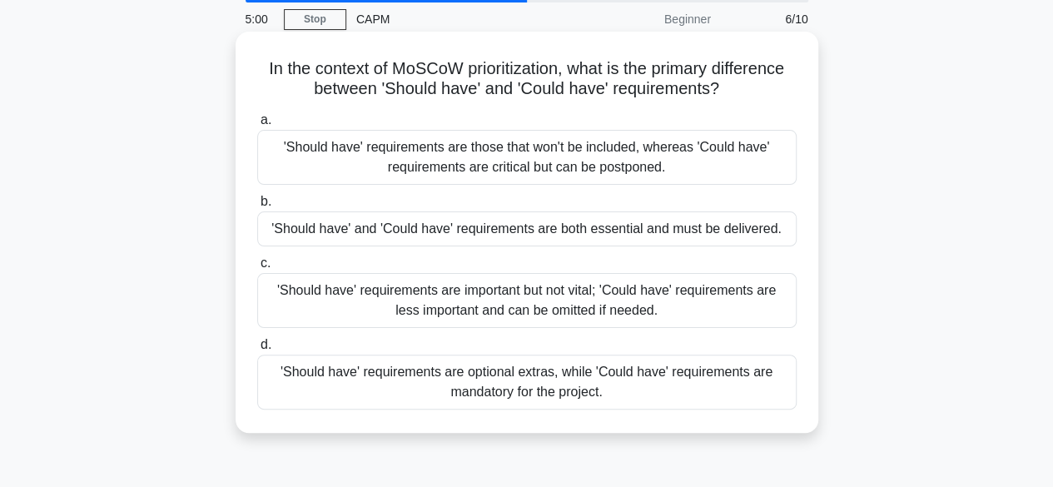
click at [687, 229] on div "'Should have' and 'Could have' requirements are both essential and must be deli…" at bounding box center [526, 228] width 539 height 35
click at [257, 207] on input "b. 'Should have' and 'Could have' requirements are both essential and must be d…" at bounding box center [257, 201] width 0 height 11
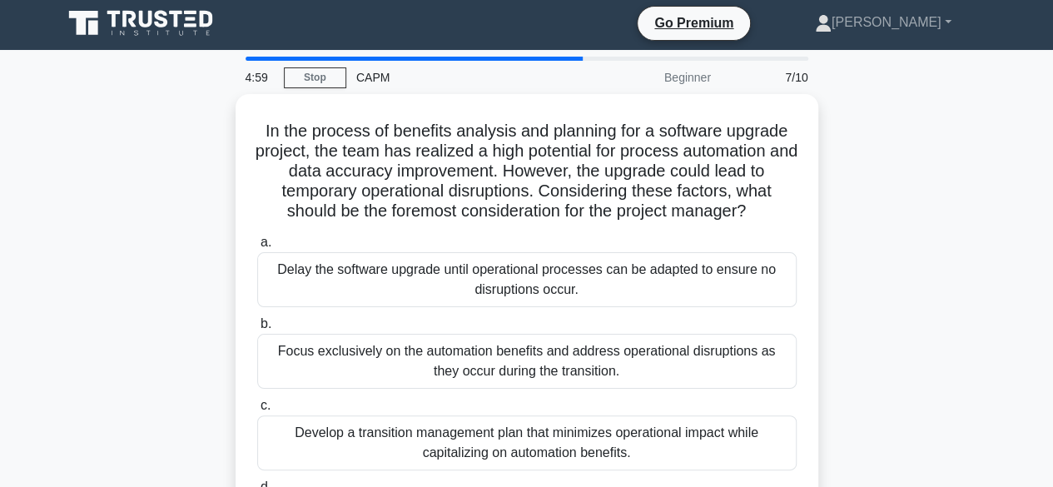
scroll to position [0, 0]
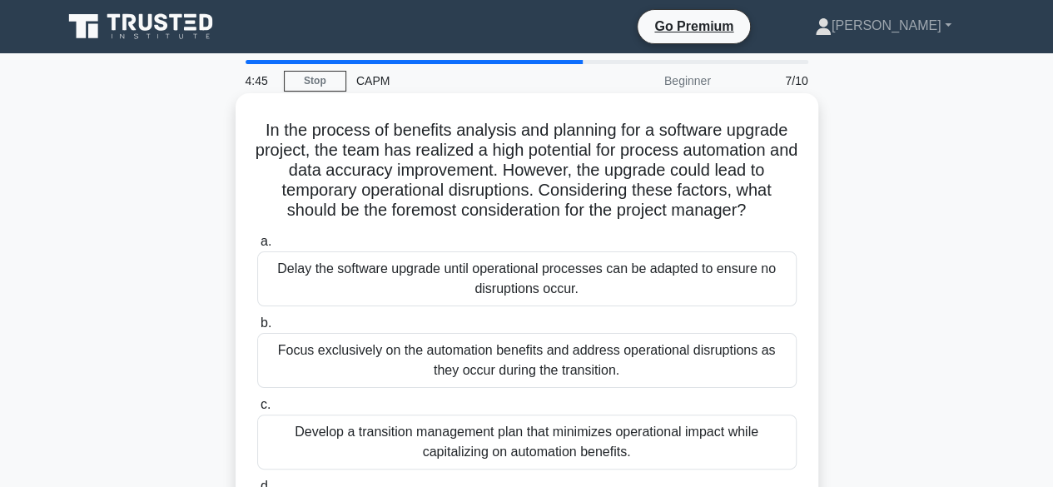
click at [677, 260] on div "Delay the software upgrade until operational processes can be adapted to ensure…" at bounding box center [526, 278] width 539 height 55
click at [257, 247] on input "a. Delay the software upgrade until operational processes can be adapted to ens…" at bounding box center [257, 241] width 0 height 11
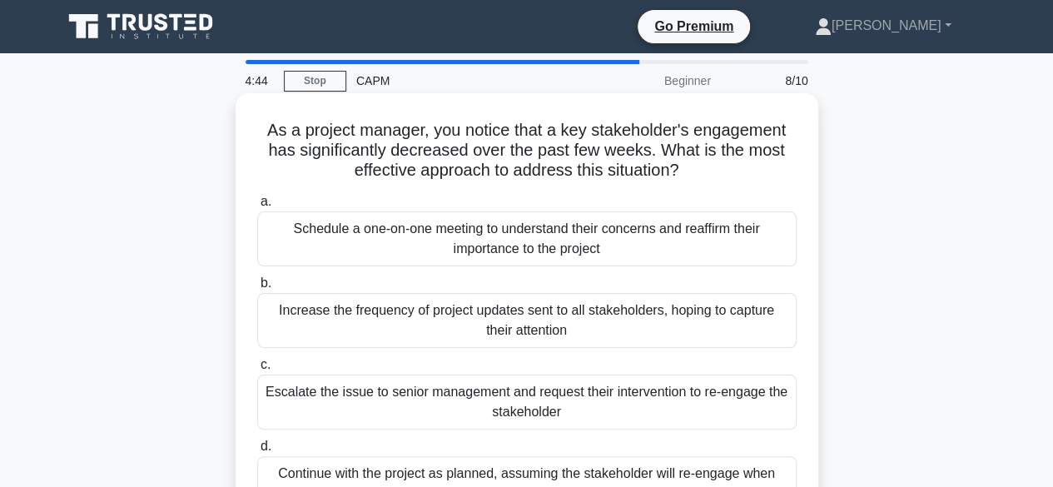
click at [660, 246] on div "Schedule a one-on-one meeting to understand their concerns and reaffirm their i…" at bounding box center [526, 238] width 539 height 55
click at [257, 207] on input "a. Schedule a one-on-one meeting to understand their concerns and reaffirm thei…" at bounding box center [257, 201] width 0 height 11
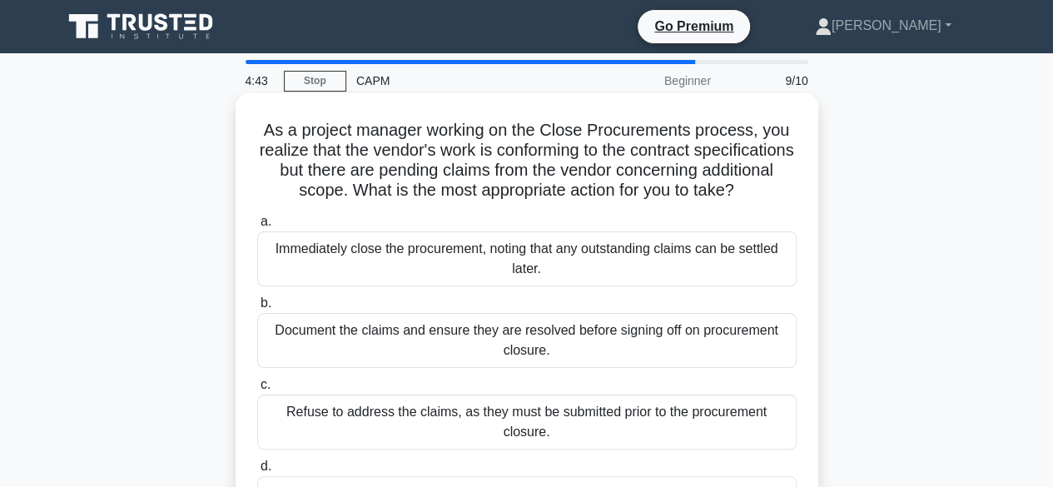
click at [647, 277] on div "Immediately close the procurement, noting that any outstanding claims can be se…" at bounding box center [526, 258] width 539 height 55
click at [257, 227] on input "a. Immediately close the procurement, noting that any outstanding claims can be…" at bounding box center [257, 221] width 0 height 11
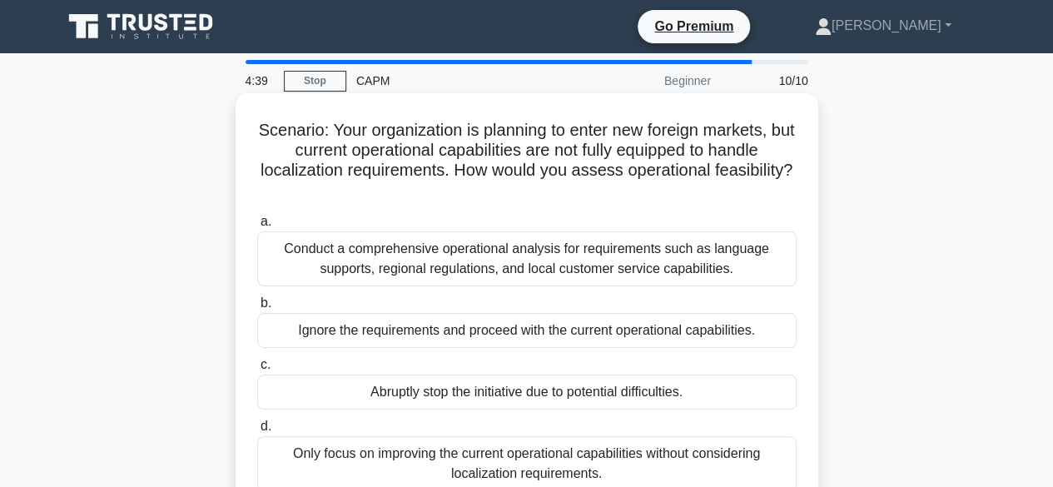
click at [644, 334] on div "Ignore the requirements and proceed with the current operational capabilities." at bounding box center [526, 330] width 539 height 35
click at [257, 309] on input "b. Ignore the requirements and proceed with the current operational capabilitie…" at bounding box center [257, 303] width 0 height 11
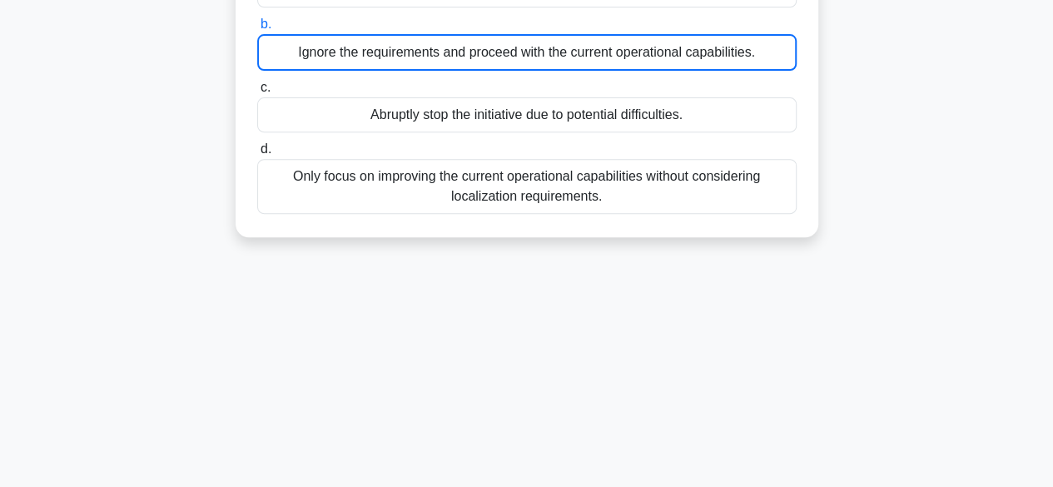
scroll to position [412, 0]
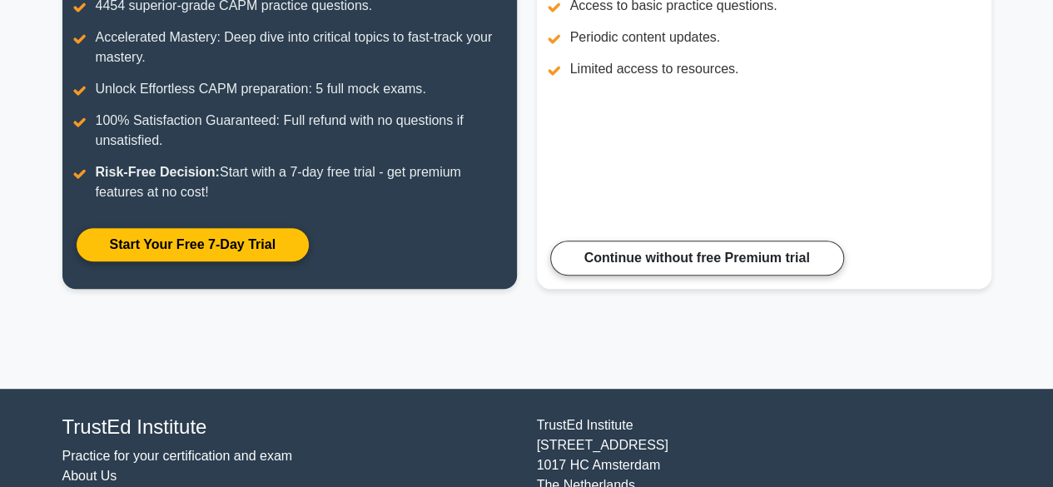
scroll to position [316, 0]
